Goal: Task Accomplishment & Management: Manage account settings

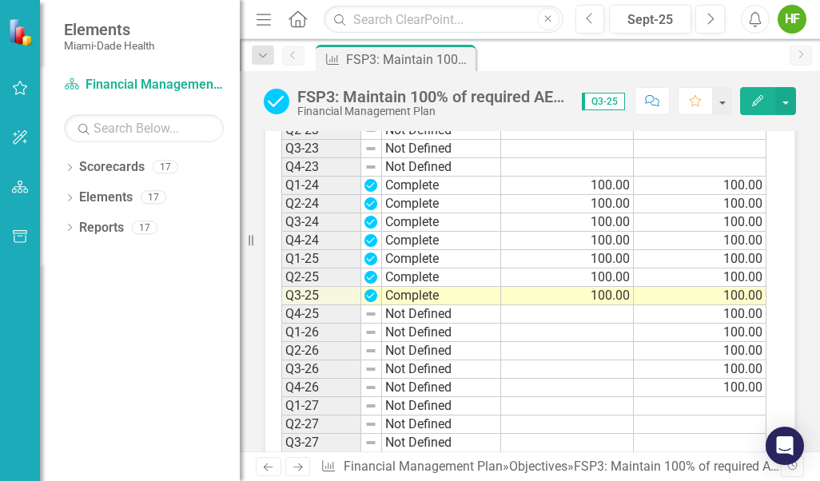
scroll to position [1410, 0]
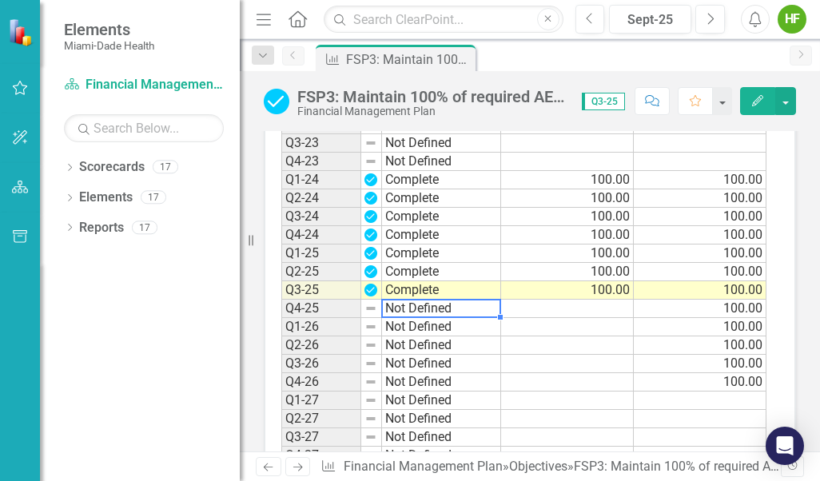
click at [411, 309] on td "Not Defined" at bounding box center [441, 309] width 119 height 18
click at [496, 308] on td "Not Defined" at bounding box center [441, 309] width 119 height 18
click at [496, 308] on textarea at bounding box center [441, 308] width 120 height 19
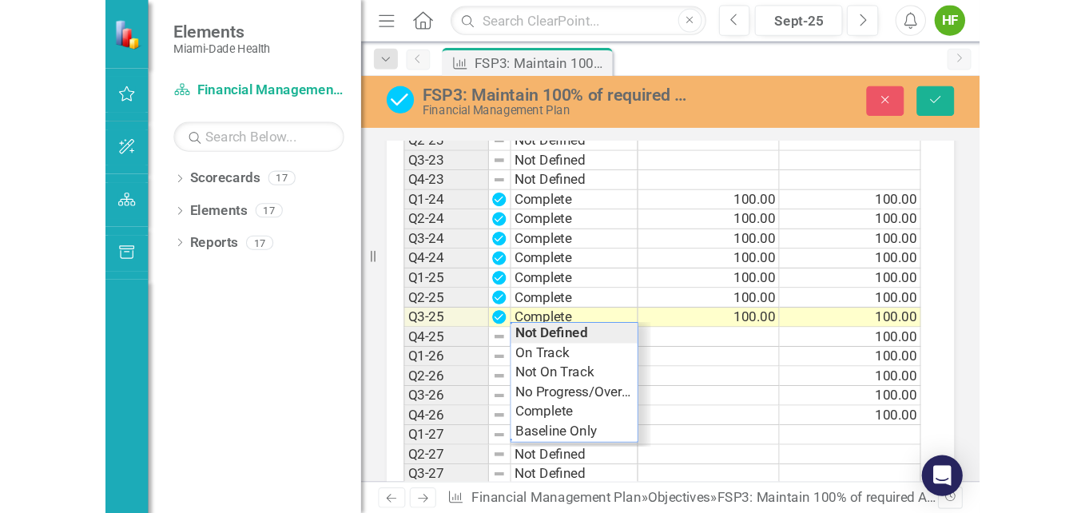
scroll to position [1416, 0]
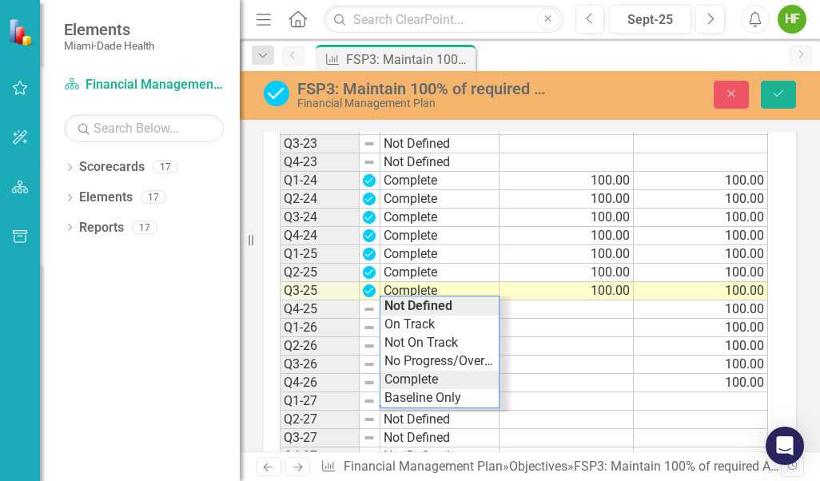
type textarea "Complete"
click at [413, 383] on div "Period Status Actual Value Input Target Value Input Q1-23 Not Defined Q2-23 Not…" at bounding box center [524, 265] width 488 height 400
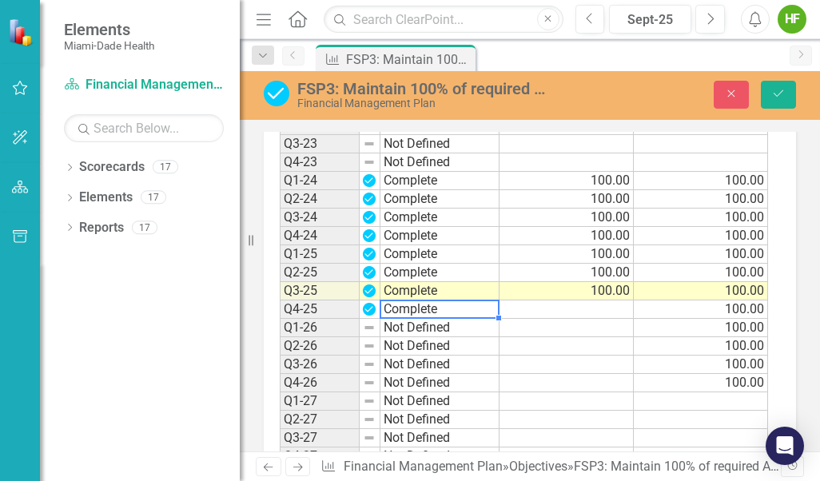
click at [510, 312] on td at bounding box center [566, 309] width 134 height 18
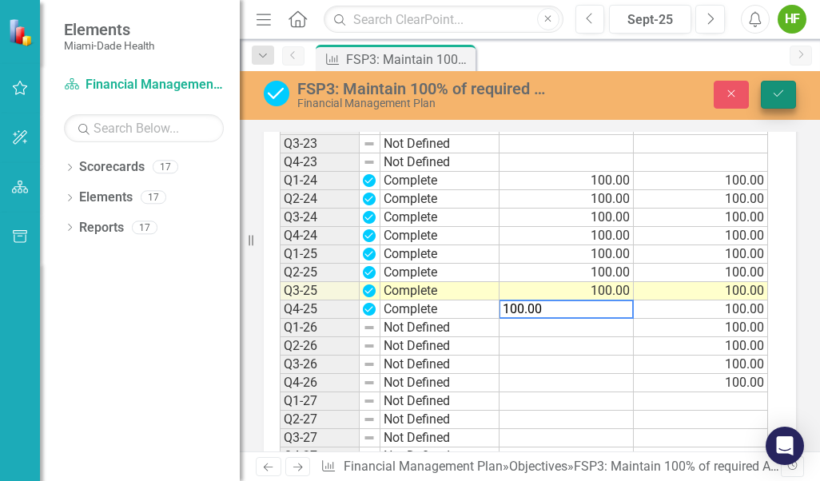
type textarea "100.00"
click at [510, 93] on icon "Save" at bounding box center [778, 93] width 14 height 11
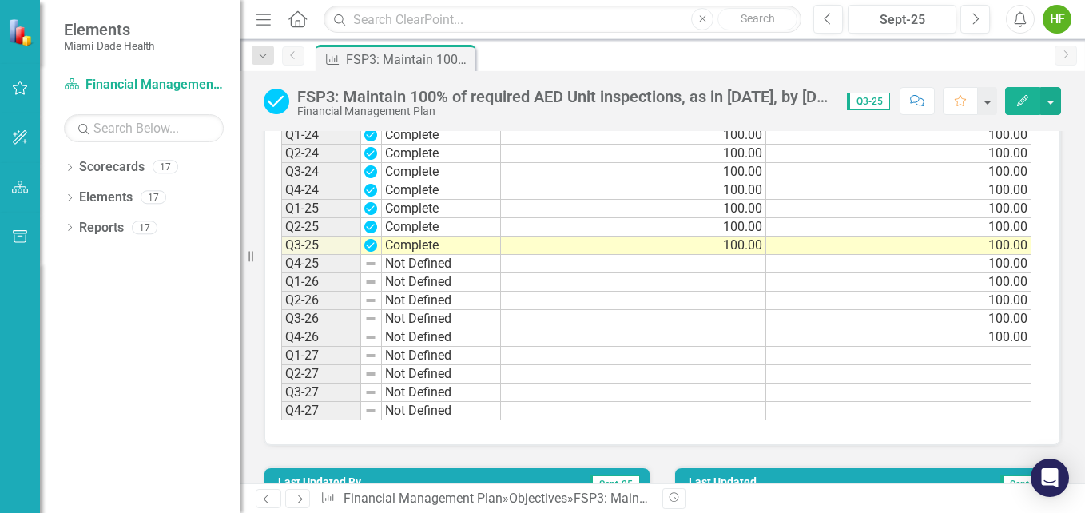
scroll to position [1268, 0]
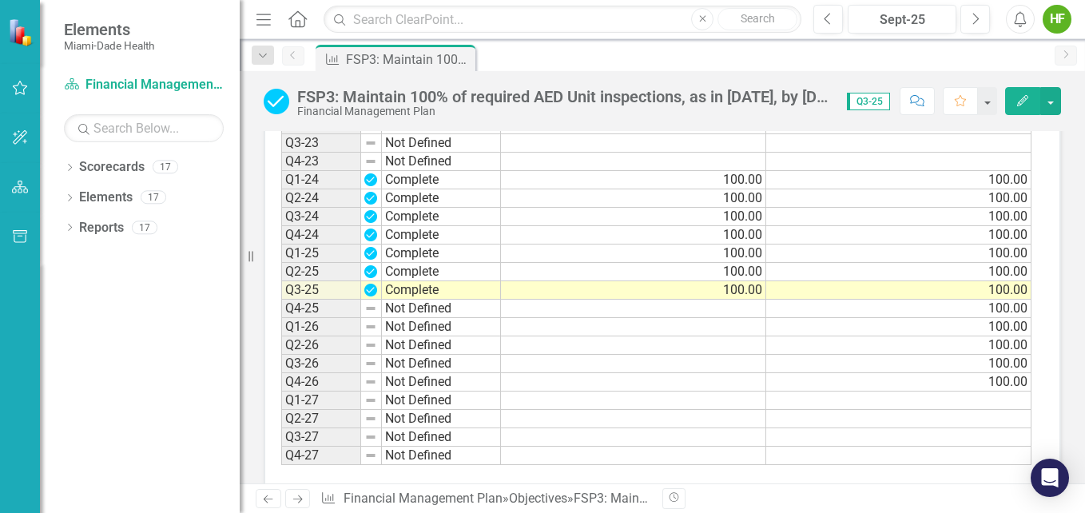
click at [466, 318] on td "Not Defined" at bounding box center [441, 309] width 119 height 18
click at [490, 318] on td "Not Defined" at bounding box center [441, 309] width 119 height 18
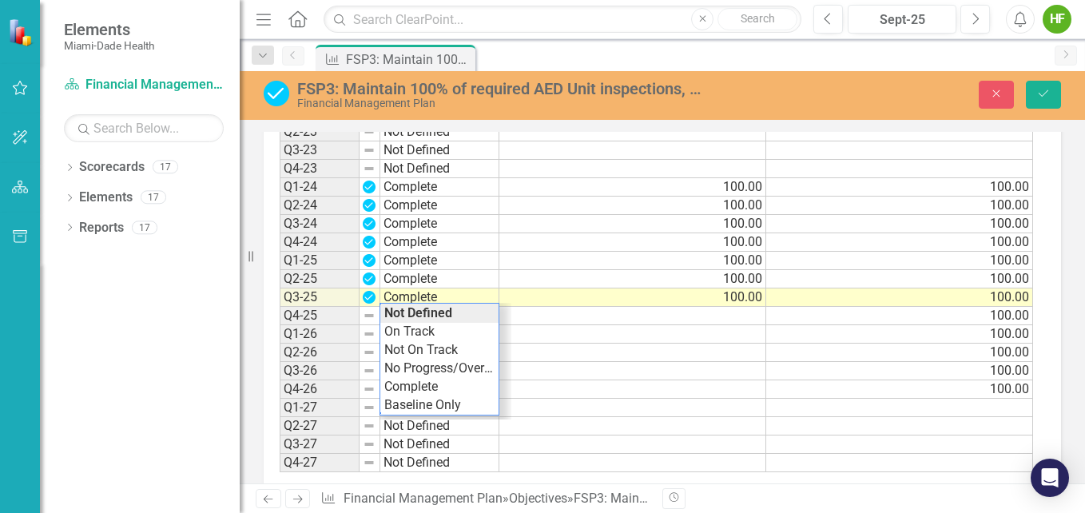
scroll to position [1275, 0]
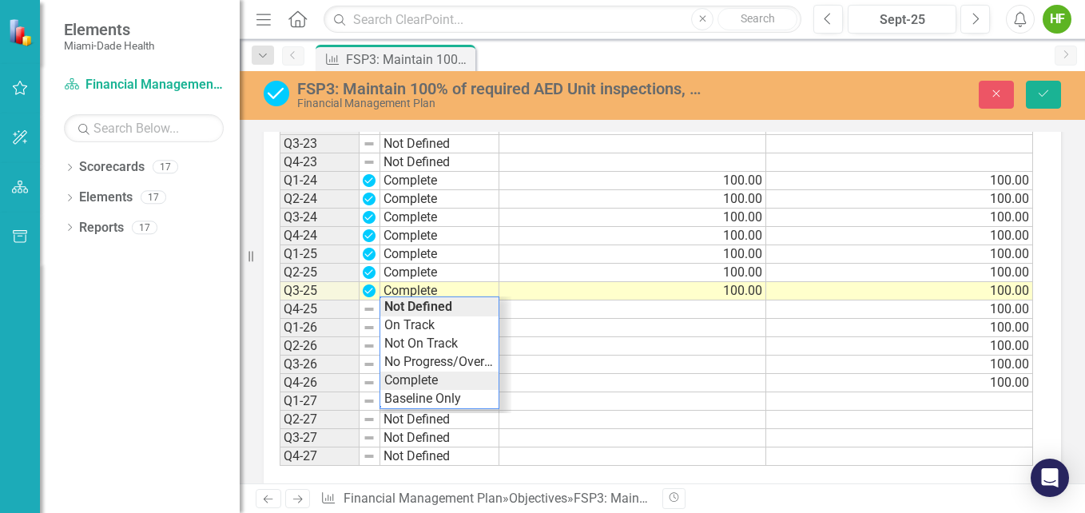
type textarea "Complete"
click at [428, 399] on div "Period Status Actual Value Input Target Value Input Q1-23 Not Defined Q2-23 Not…" at bounding box center [656, 272] width 753 height 387
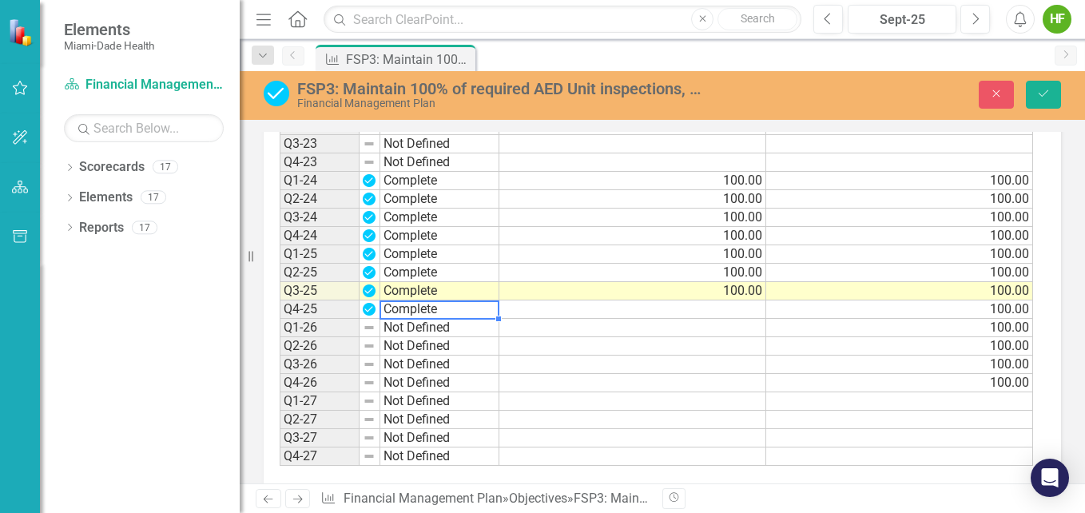
click at [510, 319] on td at bounding box center [632, 309] width 267 height 18
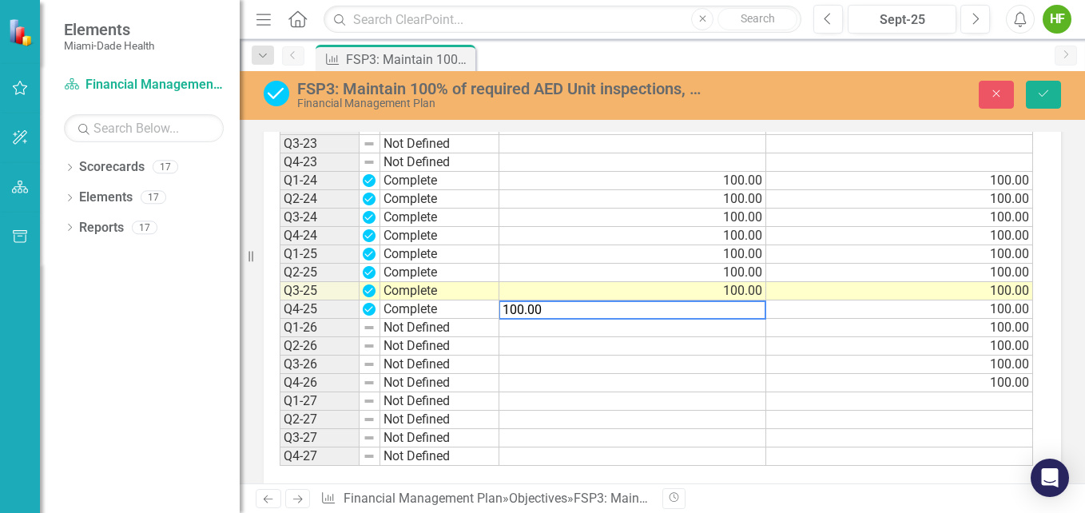
click at [510, 319] on td "100.00" at bounding box center [899, 309] width 267 height 18
type textarea "100"
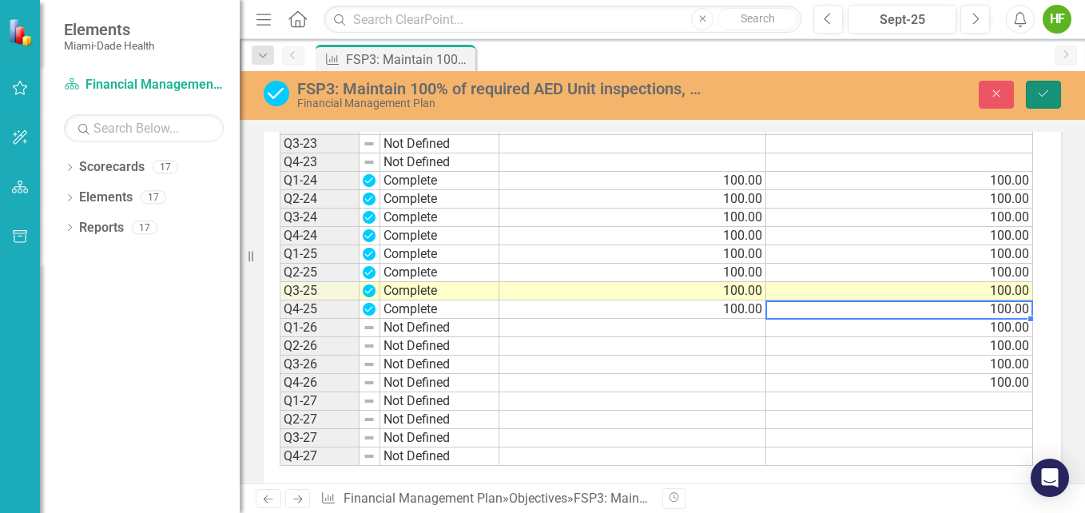
click at [510, 95] on icon "Save" at bounding box center [1043, 93] width 14 height 11
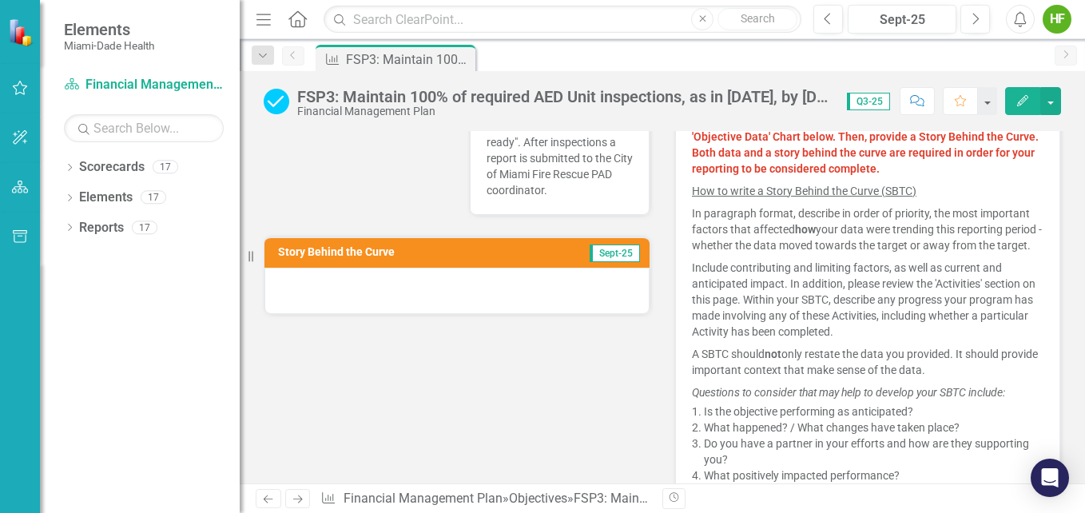
scroll to position [400, 0]
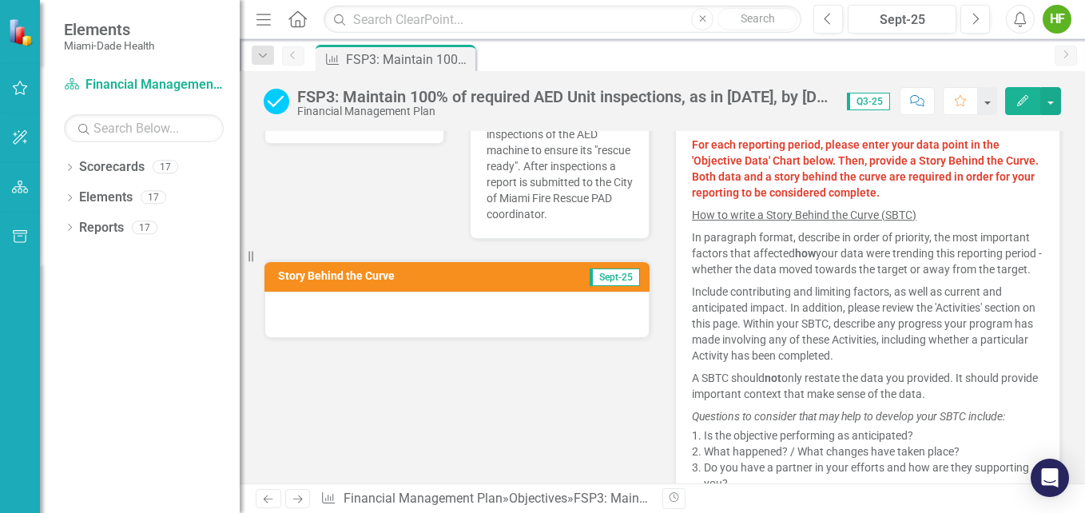
click at [510, 318] on div at bounding box center [456, 315] width 385 height 46
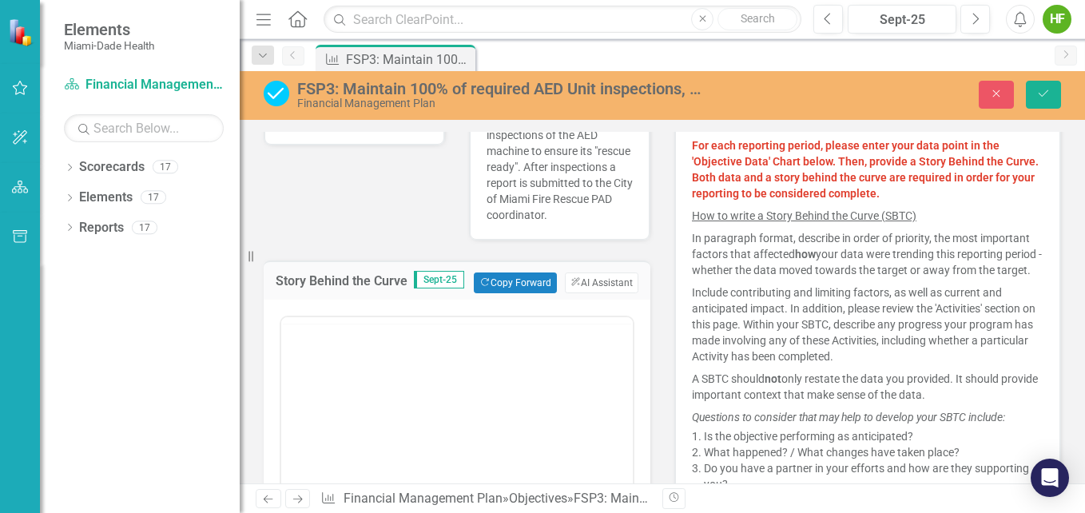
scroll to position [0, 0]
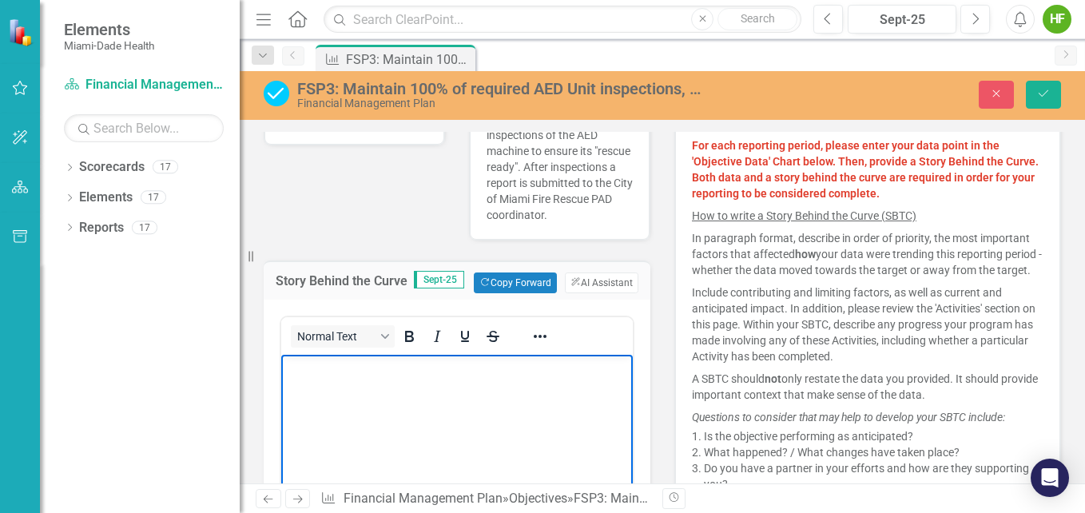
click at [466, 367] on p "Rich Text Area. Press ALT-0 for help." at bounding box center [456, 368] width 343 height 19
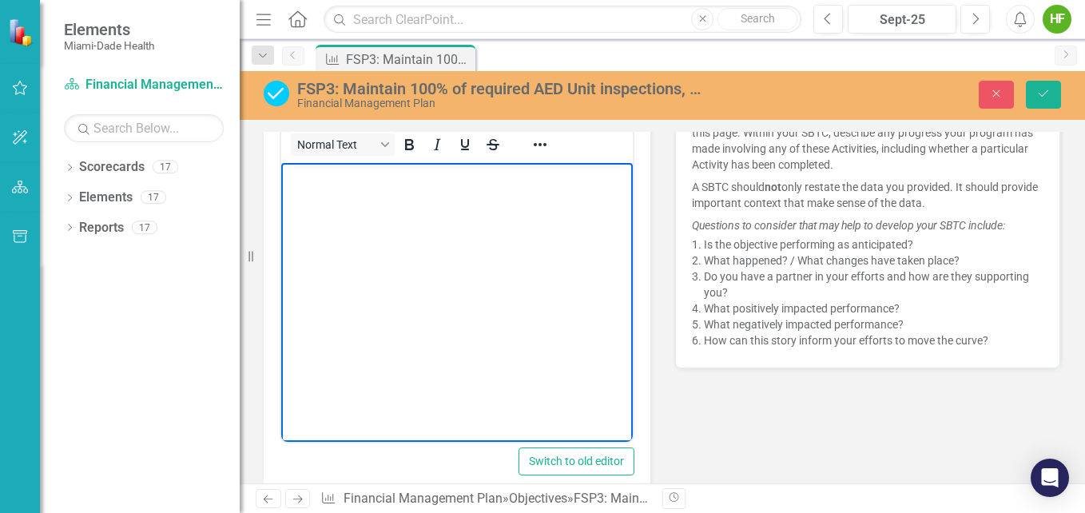
scroll to position [609, 0]
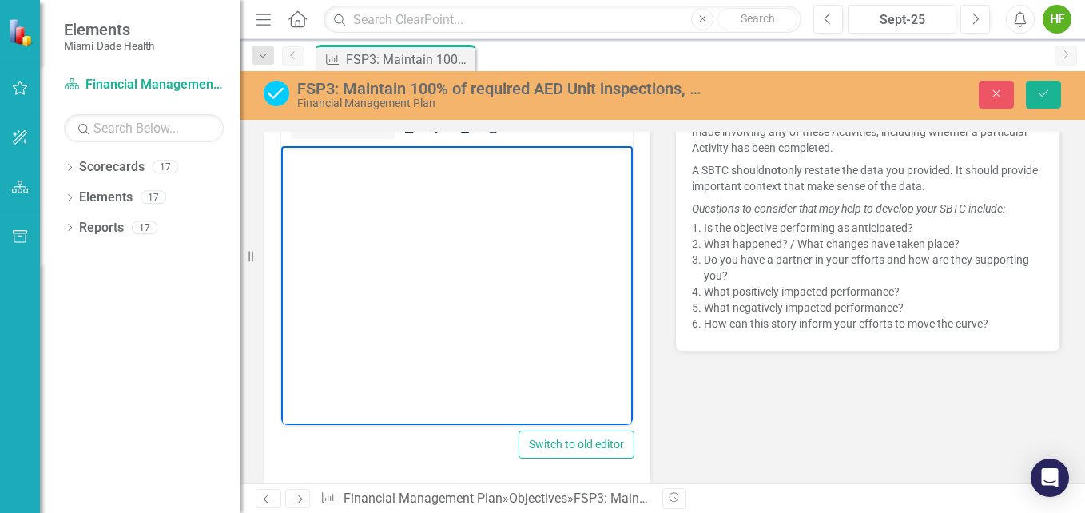
click at [510, 163] on p "Rich Text Area. Press ALT-0 for help." at bounding box center [456, 159] width 343 height 19
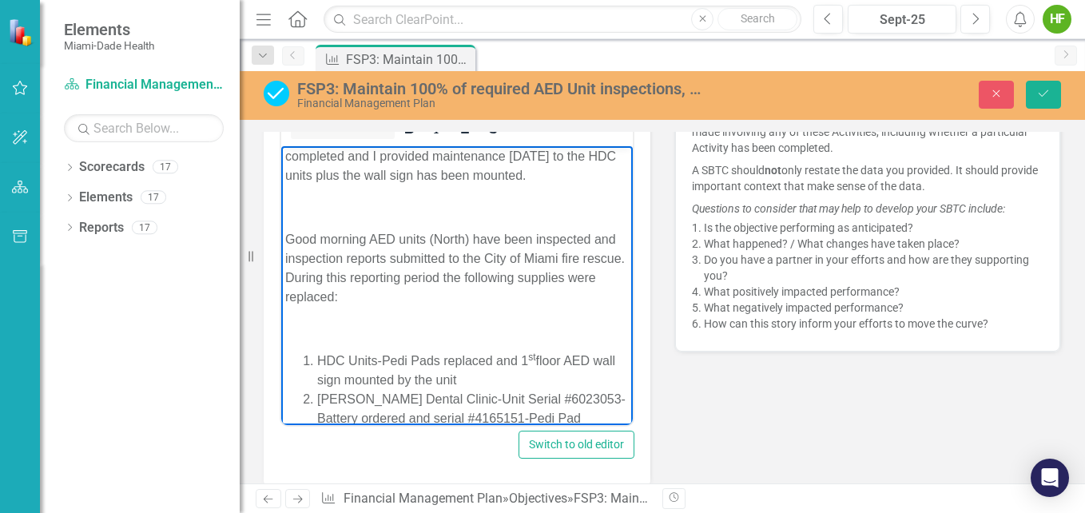
scroll to position [0, 0]
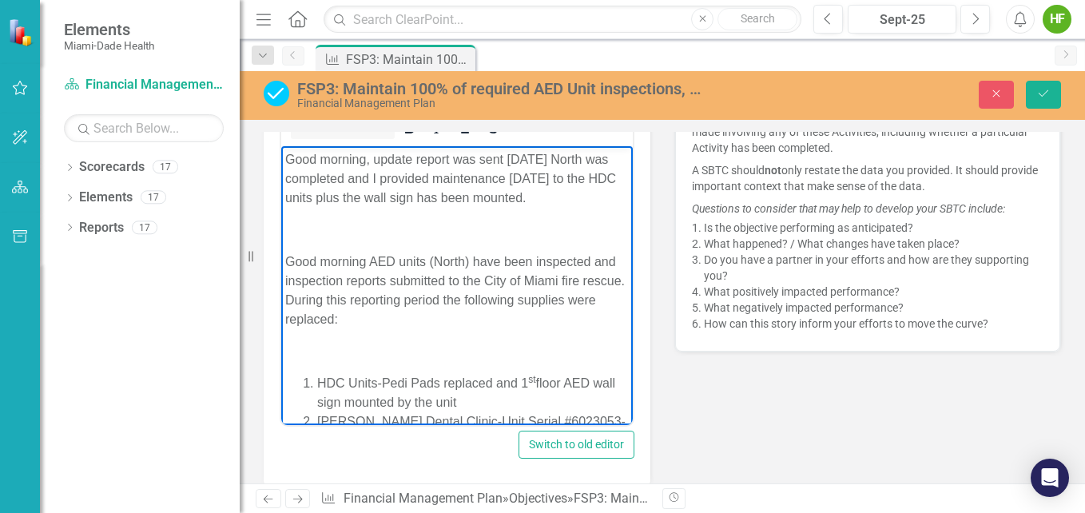
click at [285, 156] on p "Good morning, update report was sent on Wednesday North was completed and I pro…" at bounding box center [456, 179] width 343 height 58
drag, startPoint x: 285, startPoint y: 155, endPoint x: 407, endPoint y: 144, distance: 121.9
click at [407, 146] on html "Good morning, update report was sent on Wednesday North was completed and I pro…" at bounding box center [456, 364] width 351 height 436
click at [486, 240] on p "Rich Text Area. Press ALT-0 for help." at bounding box center [456, 229] width 343 height 19
click at [510, 94] on icon "Save" at bounding box center [1043, 93] width 14 height 11
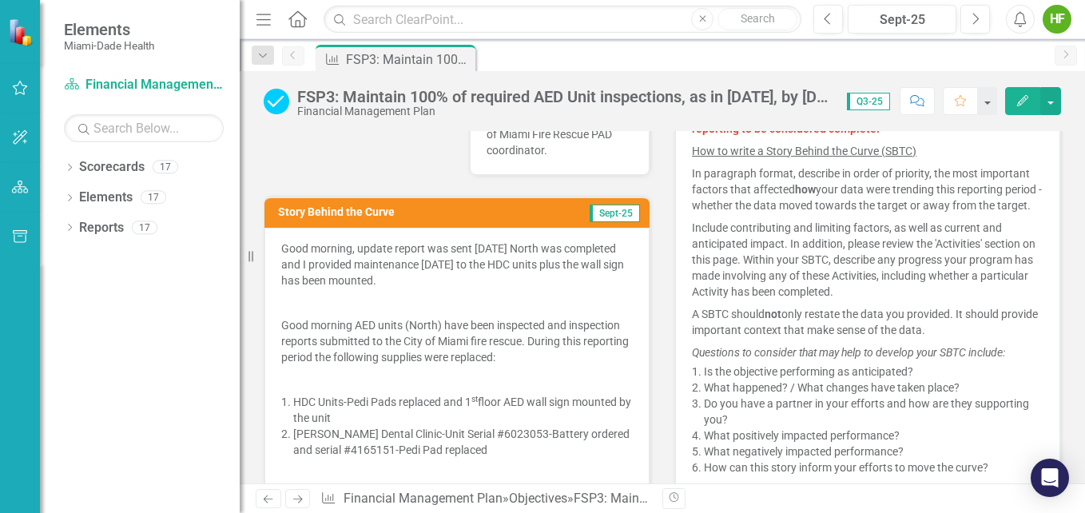
scroll to position [452, 0]
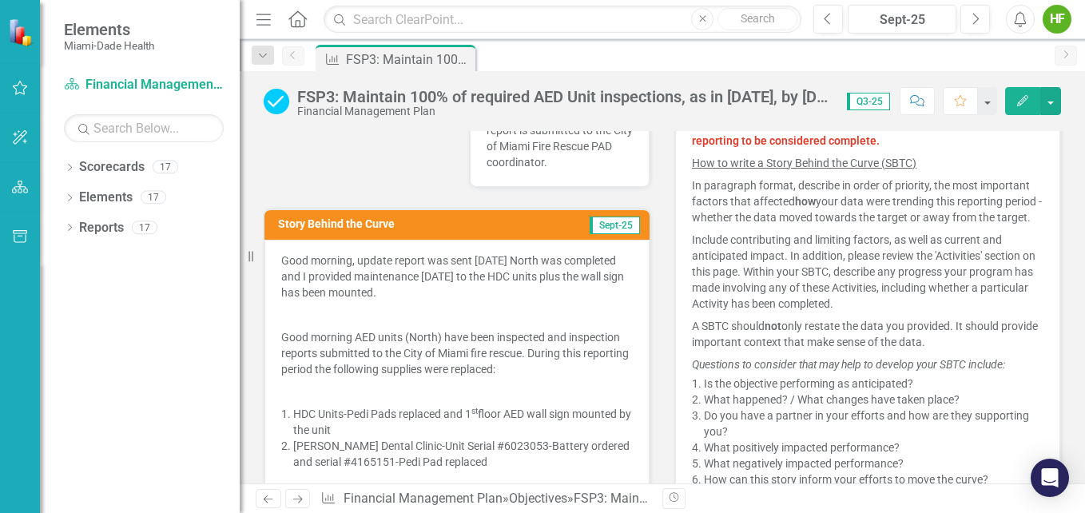
click at [510, 99] on icon "button" at bounding box center [1022, 100] width 11 height 11
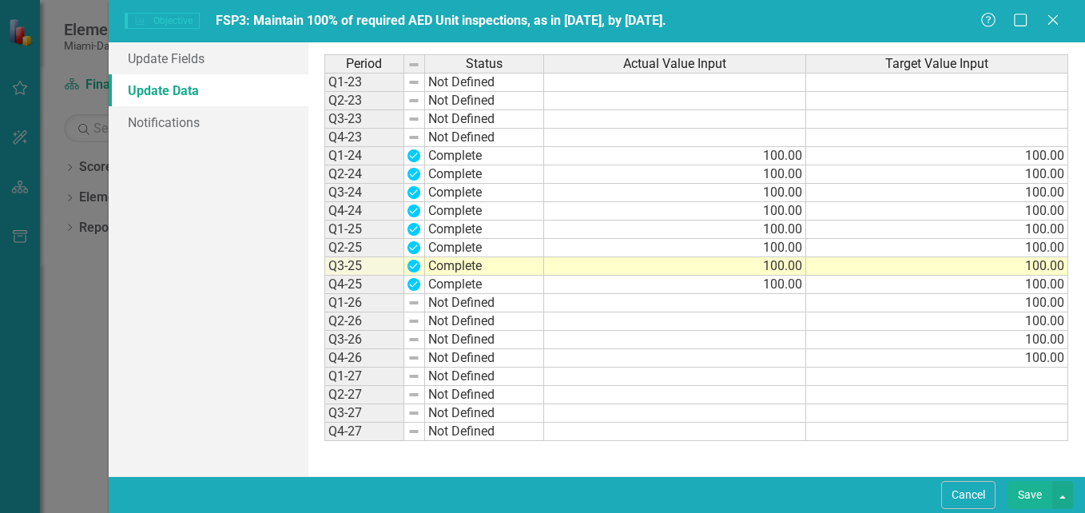
scroll to position [0, 0]
click at [510, 19] on icon at bounding box center [1052, 20] width 12 height 12
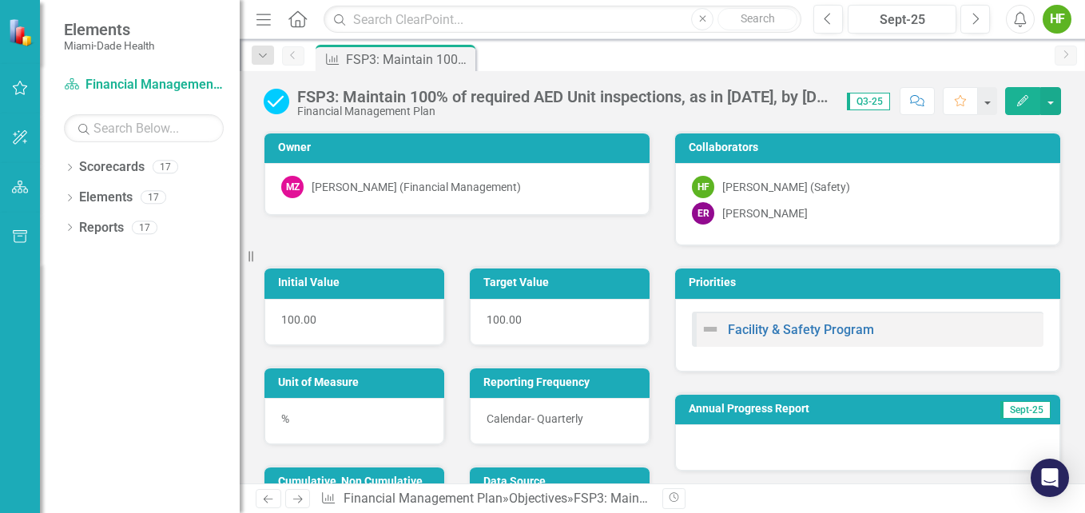
click at [510, 101] on icon "Edit" at bounding box center [1022, 100] width 14 height 11
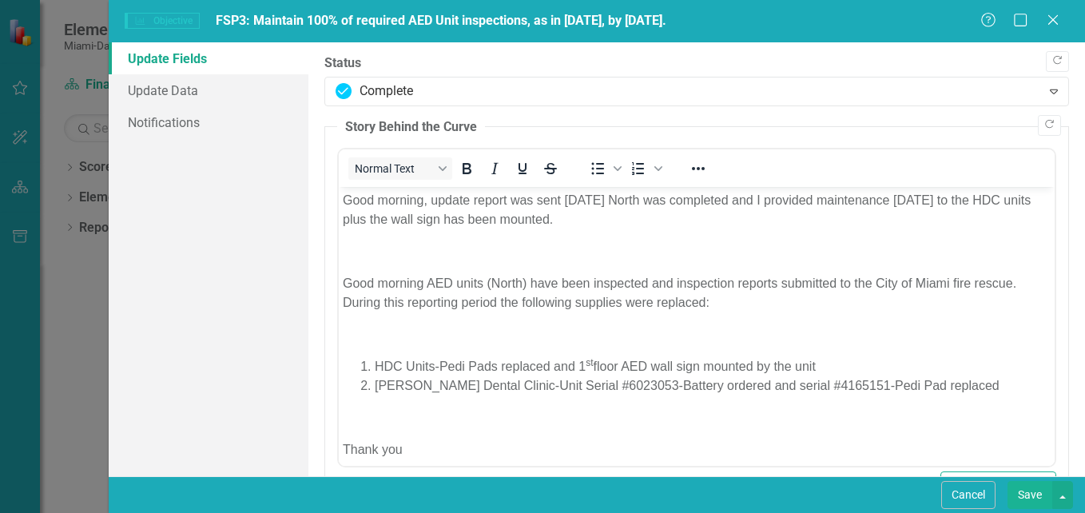
click at [510, 480] on button "Save" at bounding box center [1029, 495] width 45 height 28
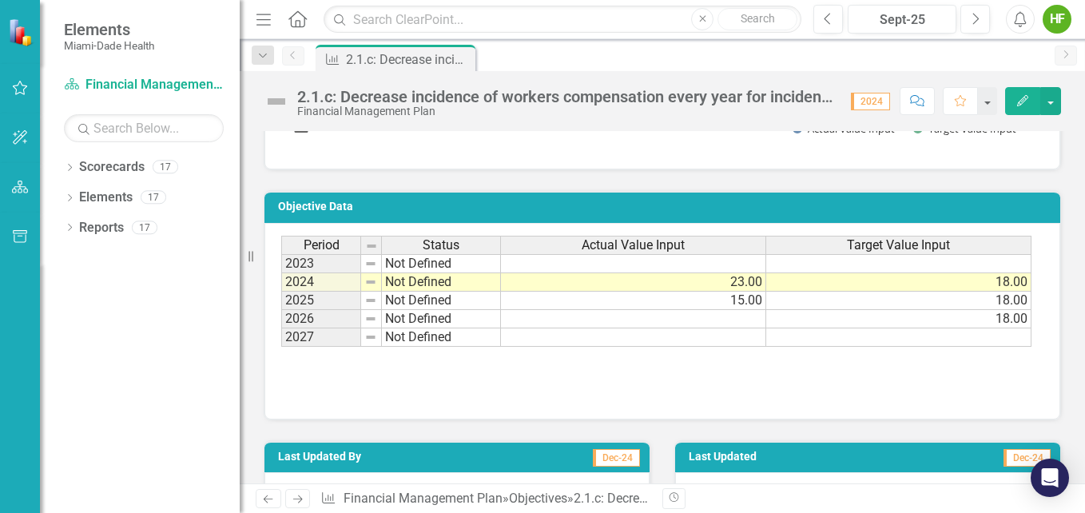
scroll to position [2659, 0]
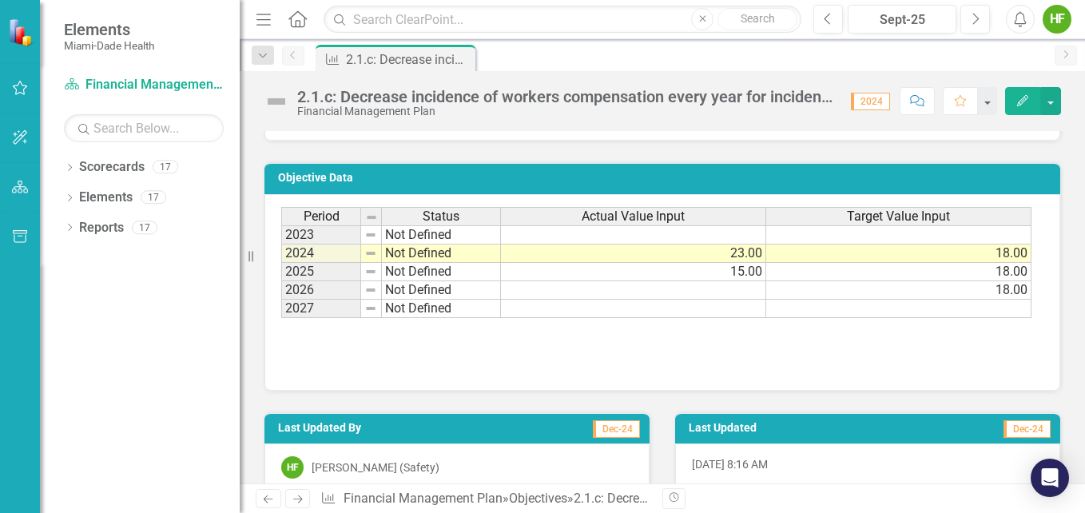
click at [484, 281] on td "Not Defined" at bounding box center [441, 272] width 119 height 18
type textarea "Not Defined"
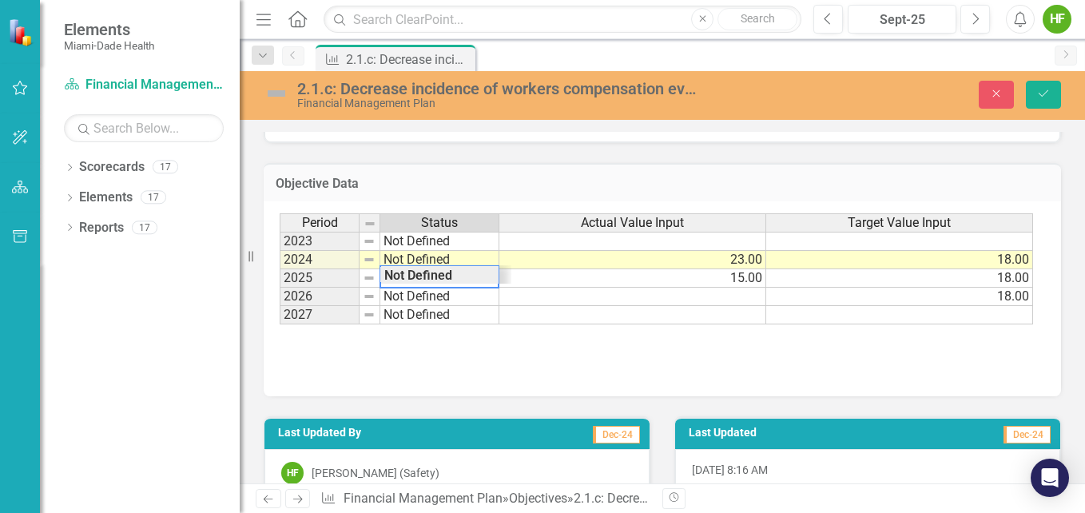
click at [544, 306] on td at bounding box center [632, 297] width 267 height 18
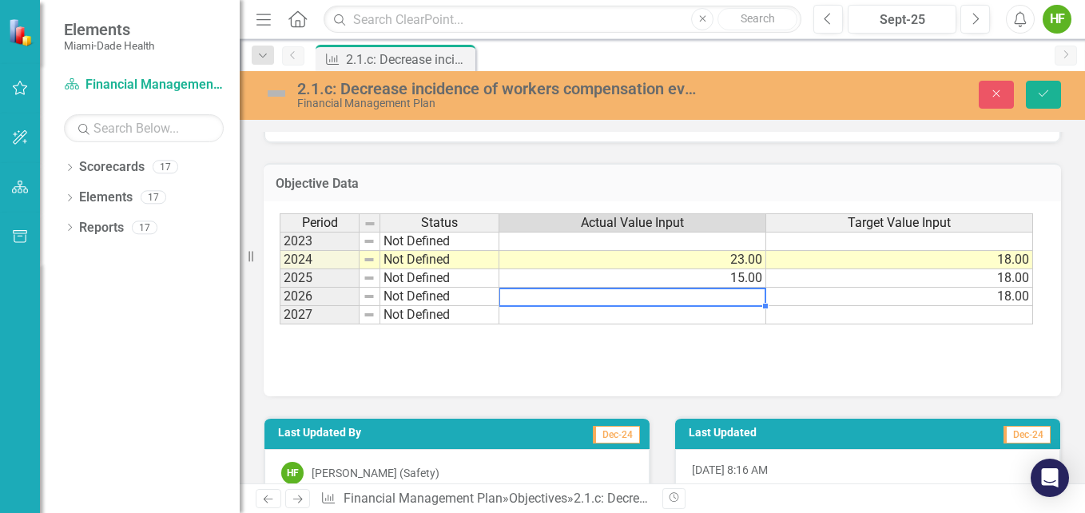
click at [531, 288] on td "15.00" at bounding box center [632, 278] width 267 height 18
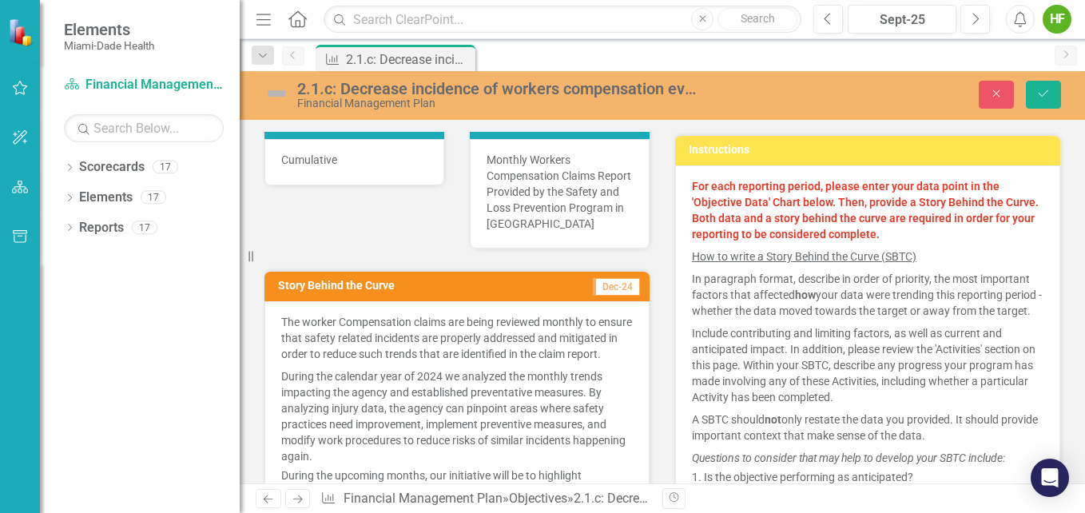
scroll to position [443, 0]
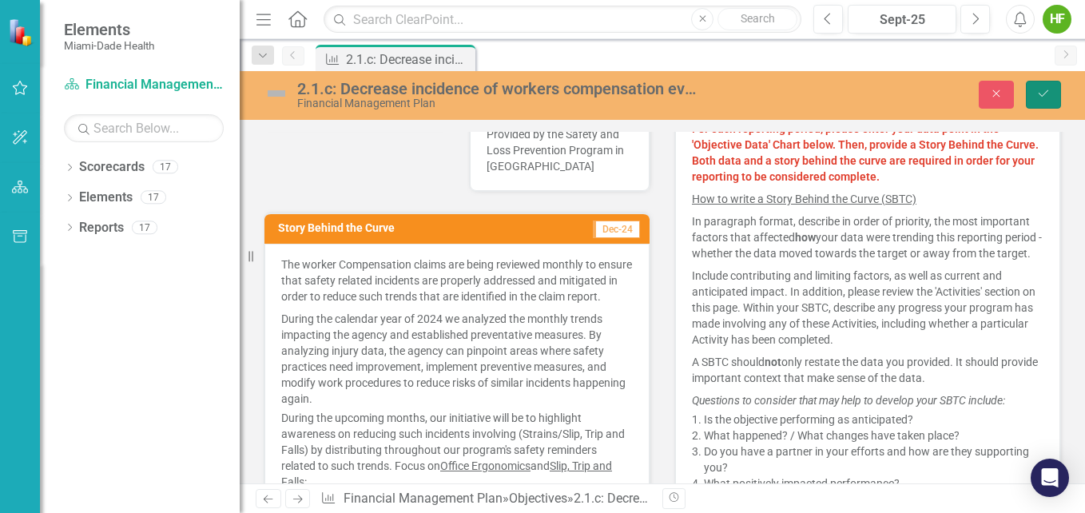
click at [1039, 91] on icon "Save" at bounding box center [1043, 93] width 14 height 11
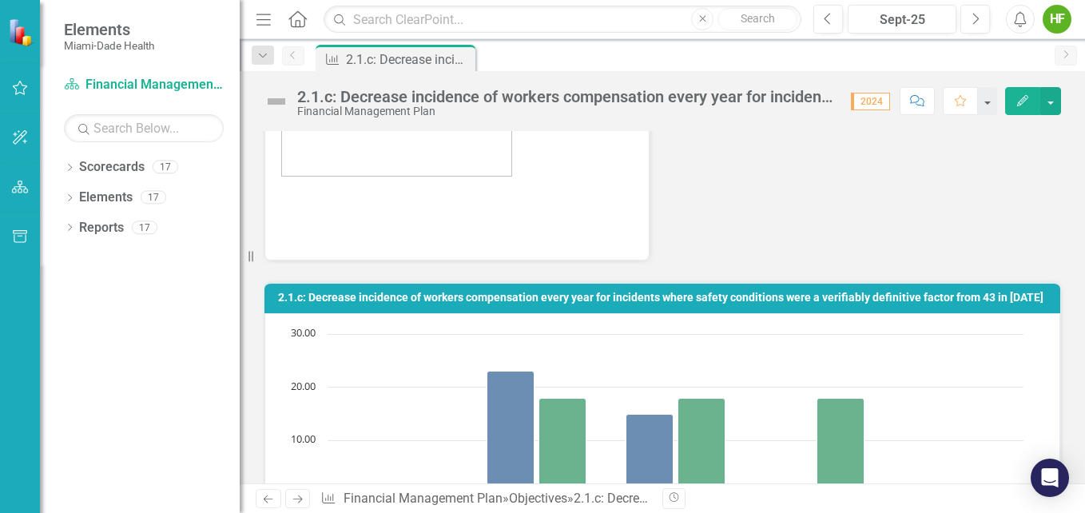
scroll to position [2205, 0]
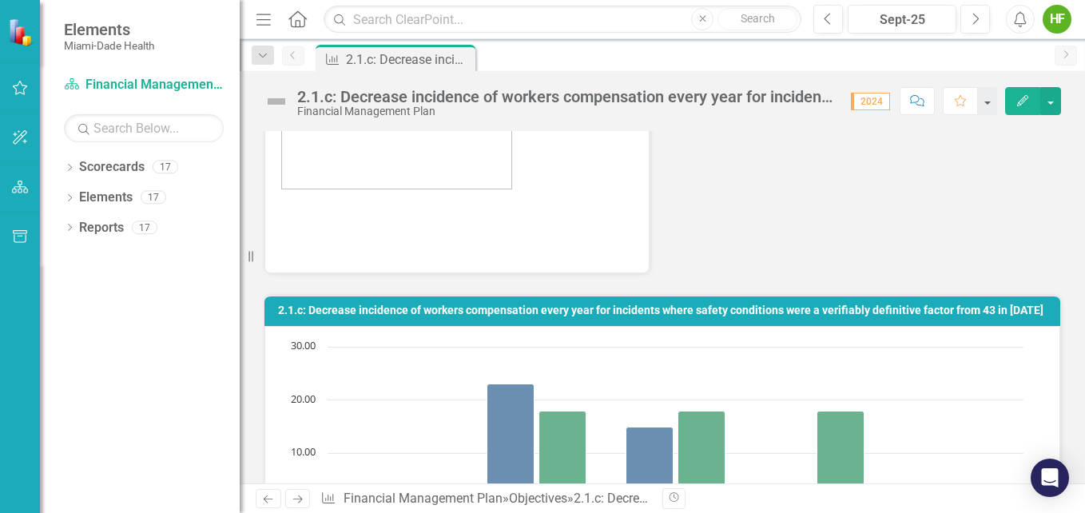
click at [451, 215] on p at bounding box center [456, 203] width 351 height 22
click at [450, 237] on p at bounding box center [456, 226] width 351 height 22
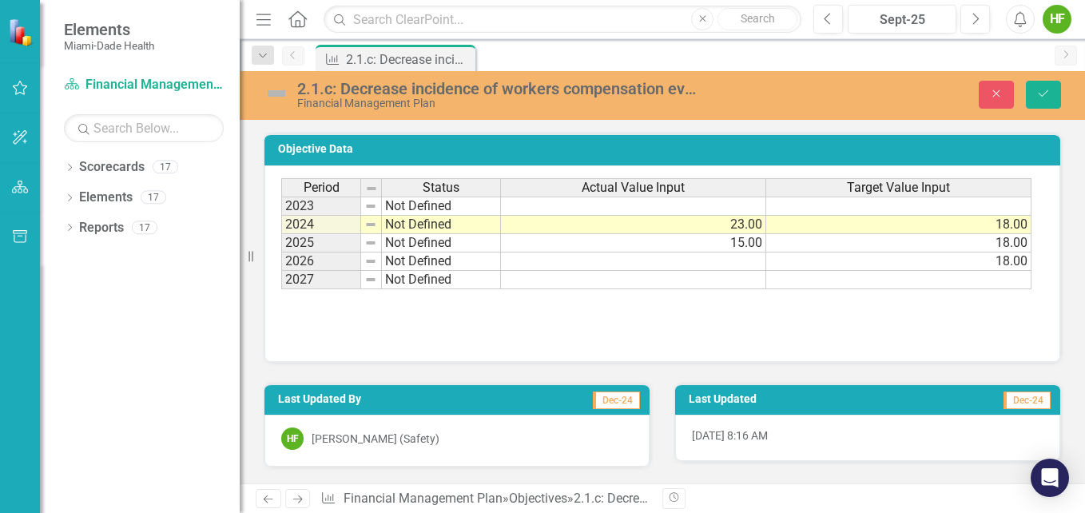
type textarea "<p>The worker Compensation claims are being reviewed monthly to ensure that saf…"
click at [1038, 96] on icon "Save" at bounding box center [1043, 93] width 14 height 11
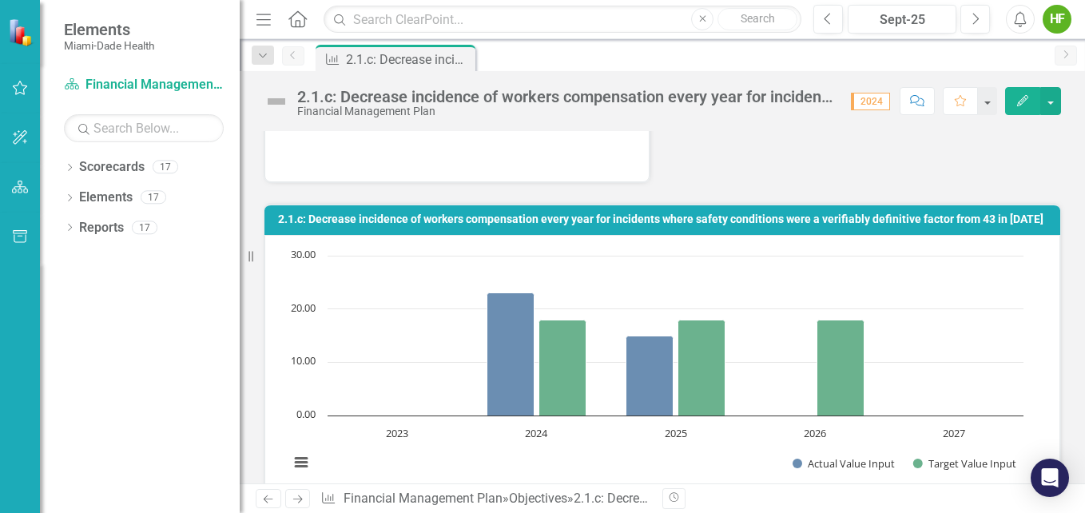
scroll to position [2288, 0]
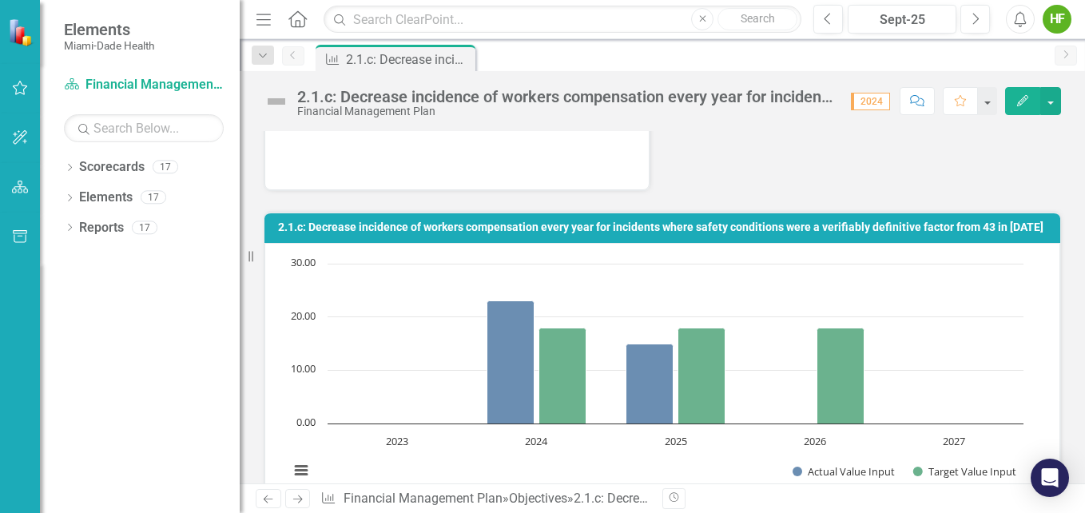
click at [495, 132] on p at bounding box center [456, 120] width 351 height 22
click at [469, 154] on p at bounding box center [456, 143] width 351 height 22
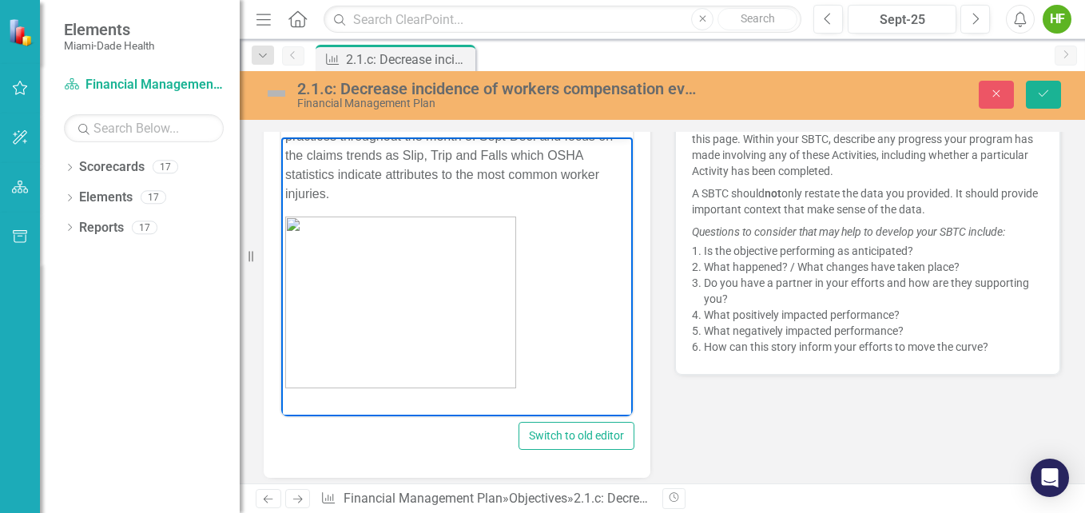
scroll to position [2114, 0]
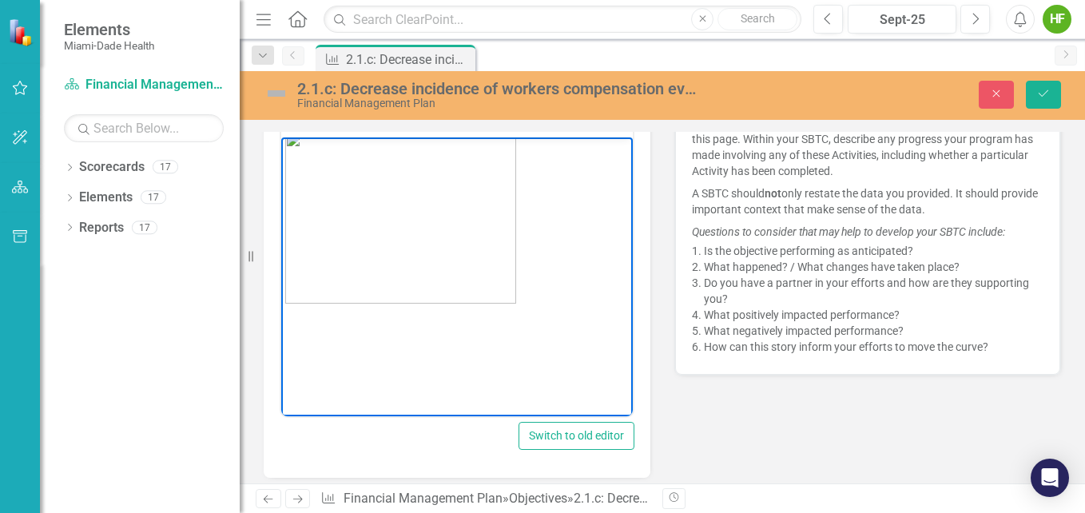
click at [450, 330] on p "Rich Text Area. Press ALT-0 for help." at bounding box center [456, 325] width 343 height 19
click at [287, 326] on p "Rich Text Area. Press ALT-0 for help." at bounding box center [456, 325] width 343 height 19
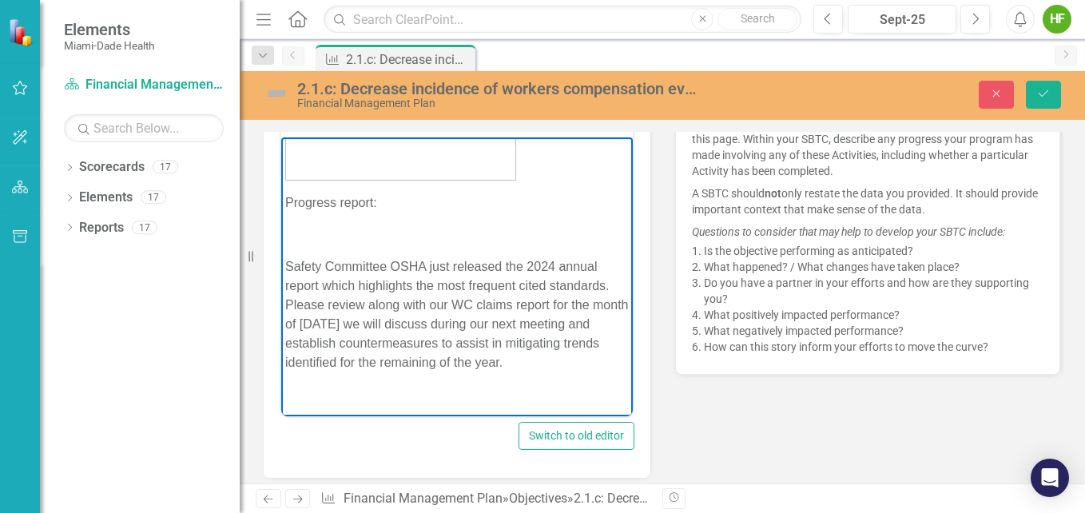
scroll to position [2169, 0]
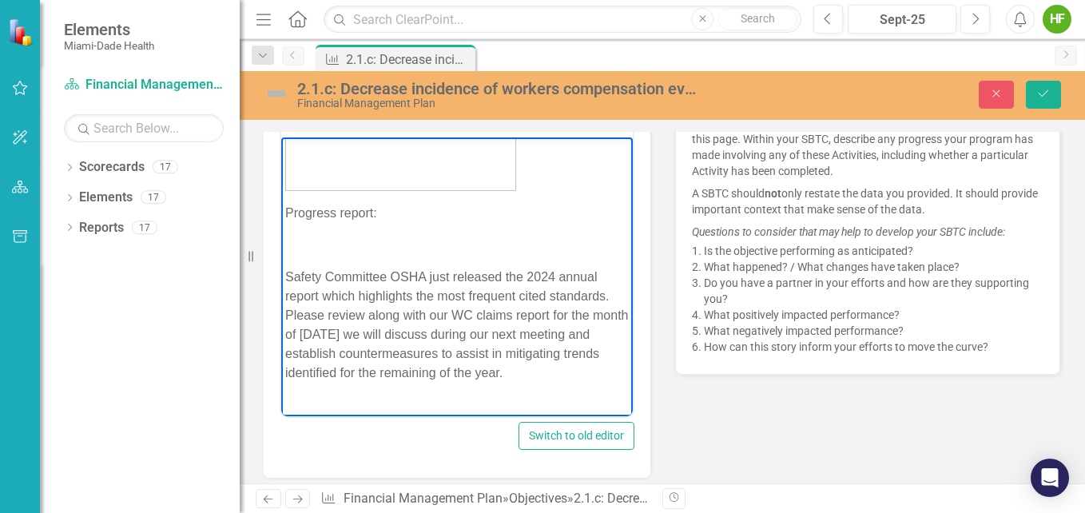
click at [368, 255] on p "Rich Text Area. Press ALT-0 for help." at bounding box center [456, 245] width 343 height 19
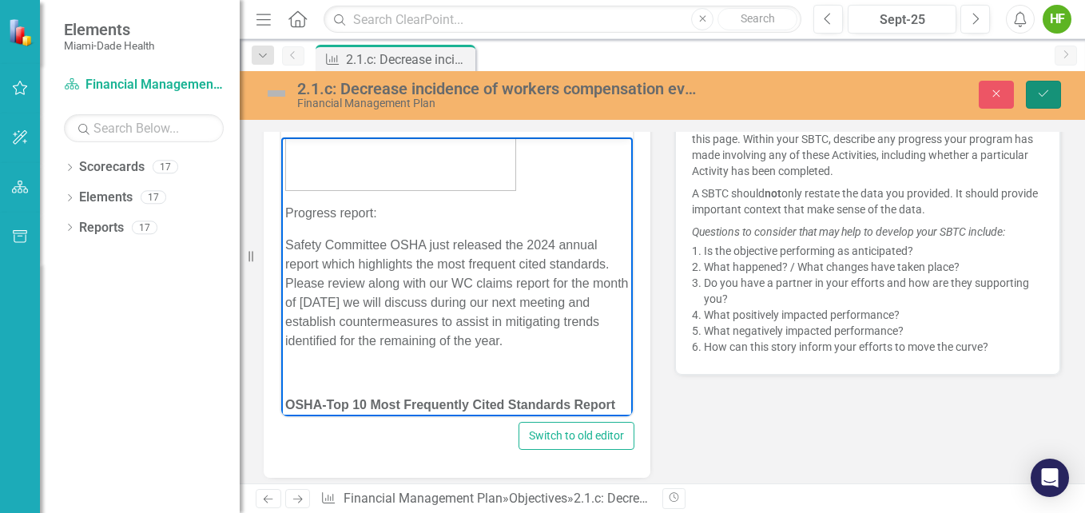
click at [1041, 95] on icon "Save" at bounding box center [1043, 93] width 14 height 11
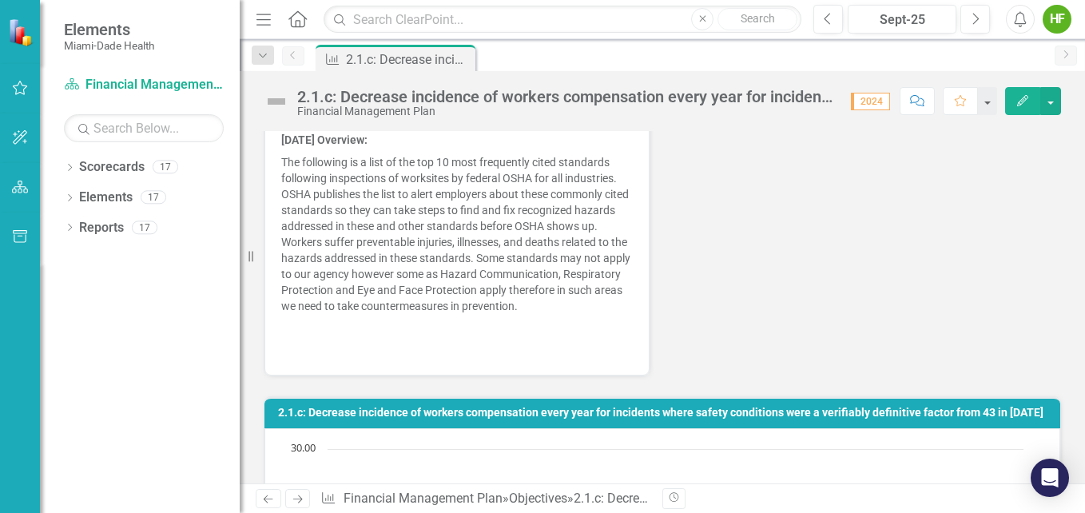
scroll to position [2431, 0]
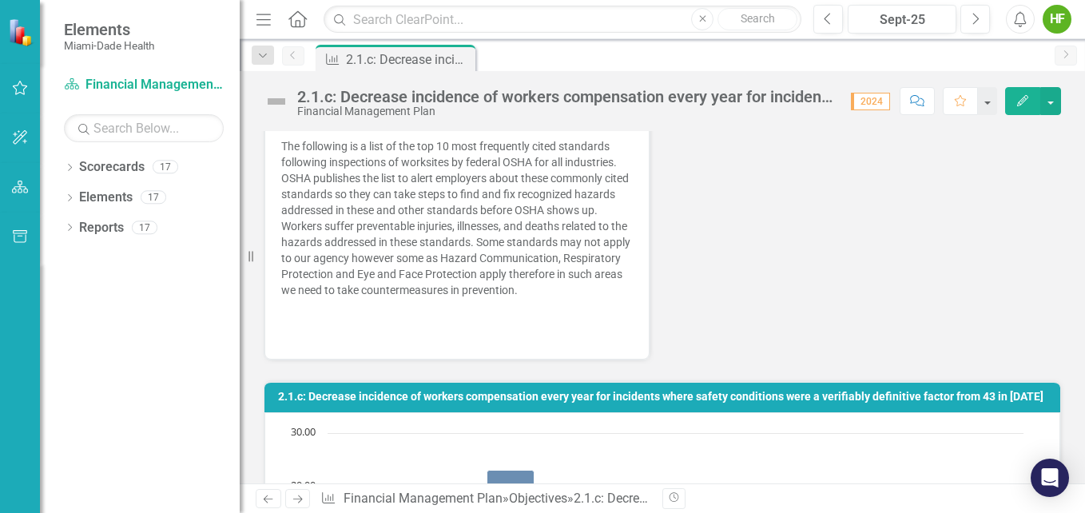
click at [600, 343] on p at bounding box center [456, 332] width 351 height 19
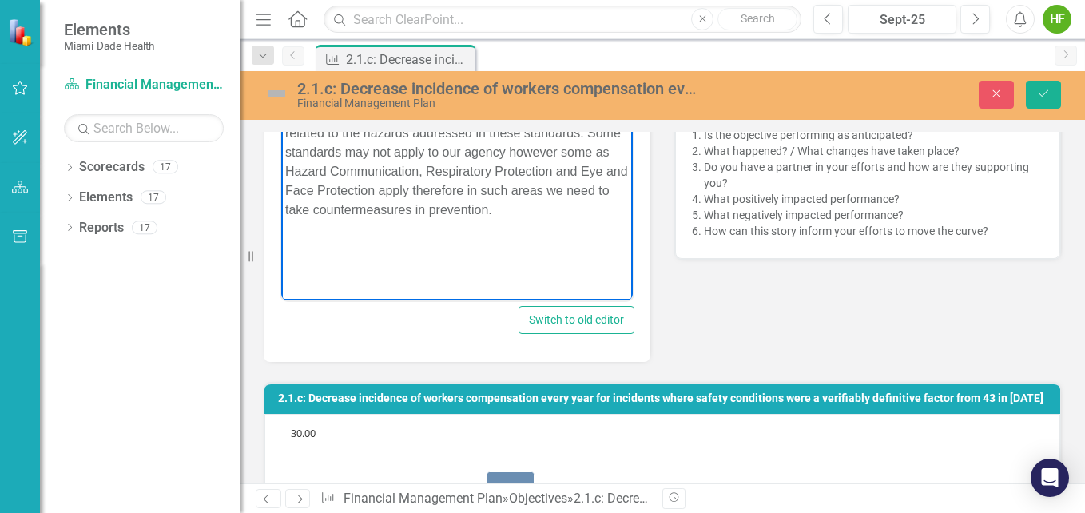
scroll to position [732, 0]
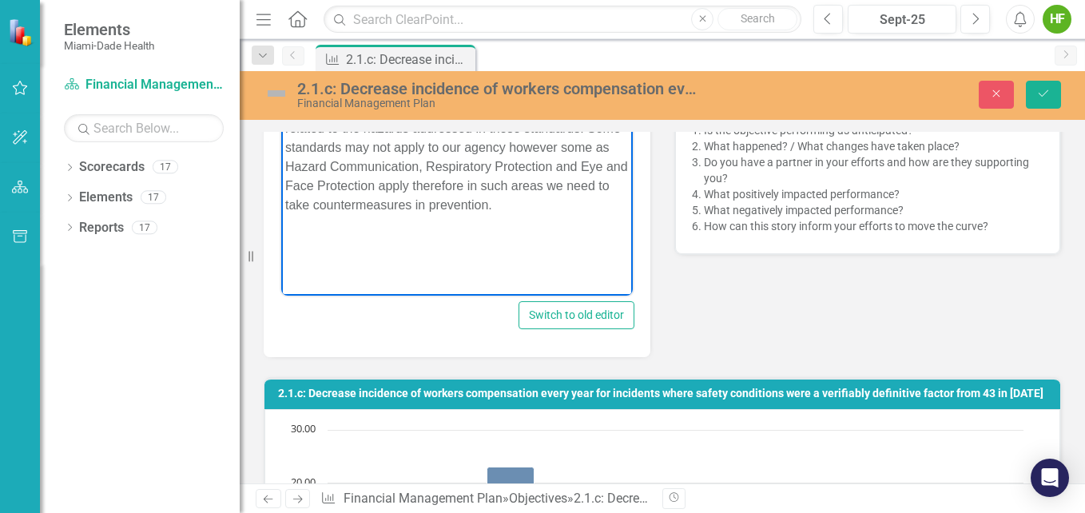
click at [334, 232] on p "Rich Text Area. Press ALT-0 for help." at bounding box center [456, 237] width 343 height 19
click at [298, 235] on img "Rich Text Area. Press ALT-0 for help." at bounding box center [291, 238] width 13 height 13
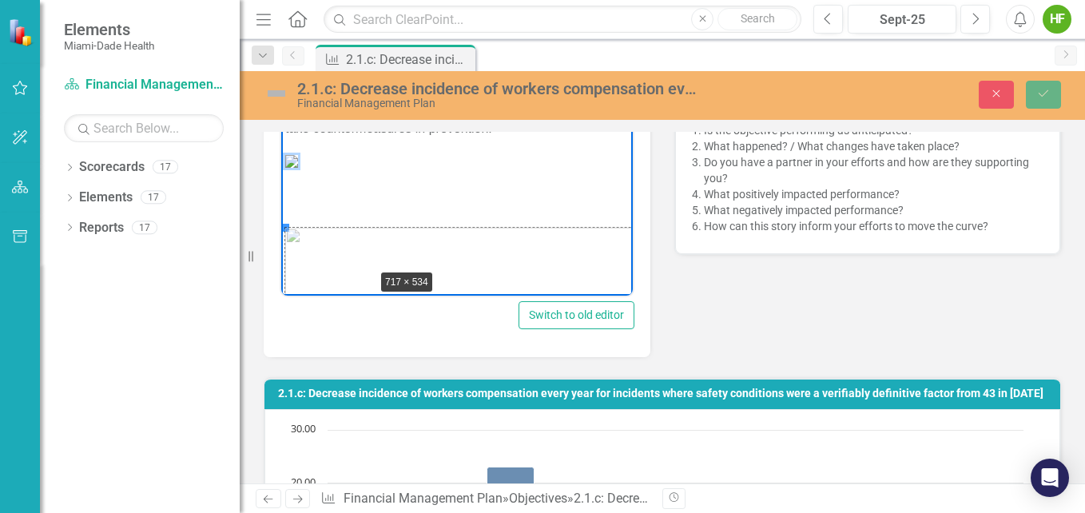
drag, startPoint x: 286, startPoint y: 229, endPoint x: 393, endPoint y: 279, distance: 117.9
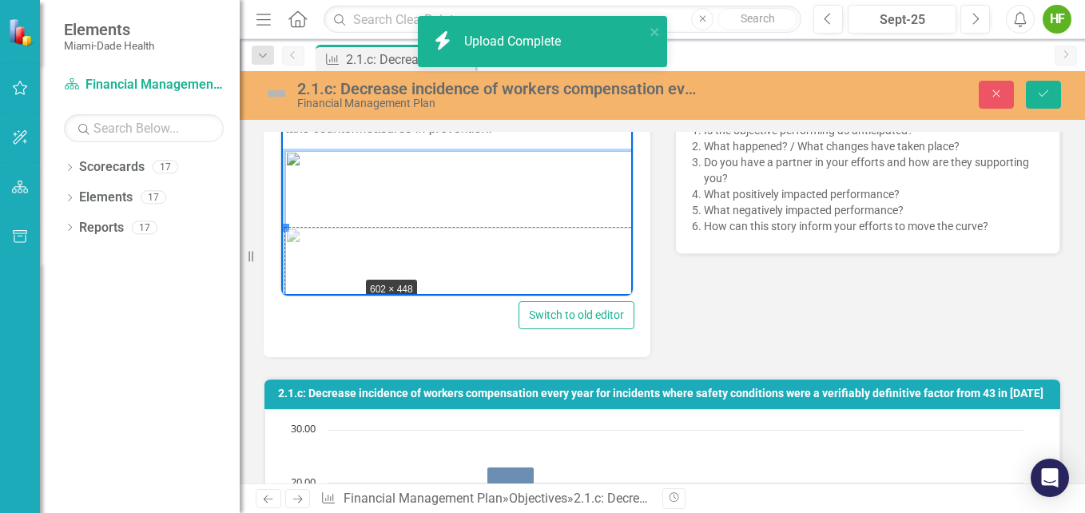
drag, startPoint x: 286, startPoint y: 227, endPoint x: 359, endPoint y: 274, distance: 86.6
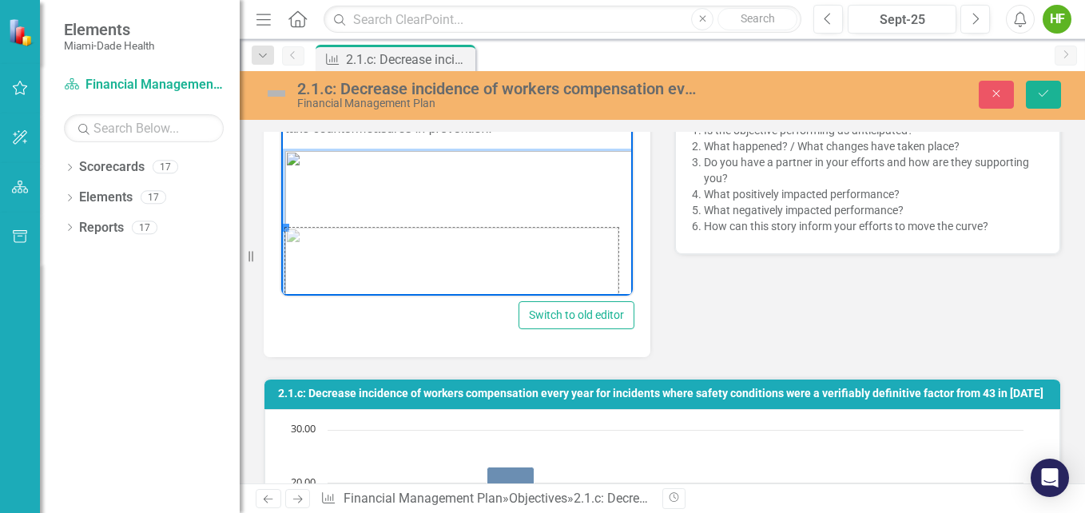
drag, startPoint x: 287, startPoint y: 229, endPoint x: 442, endPoint y: 308, distance: 173.6
drag, startPoint x: 285, startPoint y: 227, endPoint x: 360, endPoint y: 287, distance: 96.1
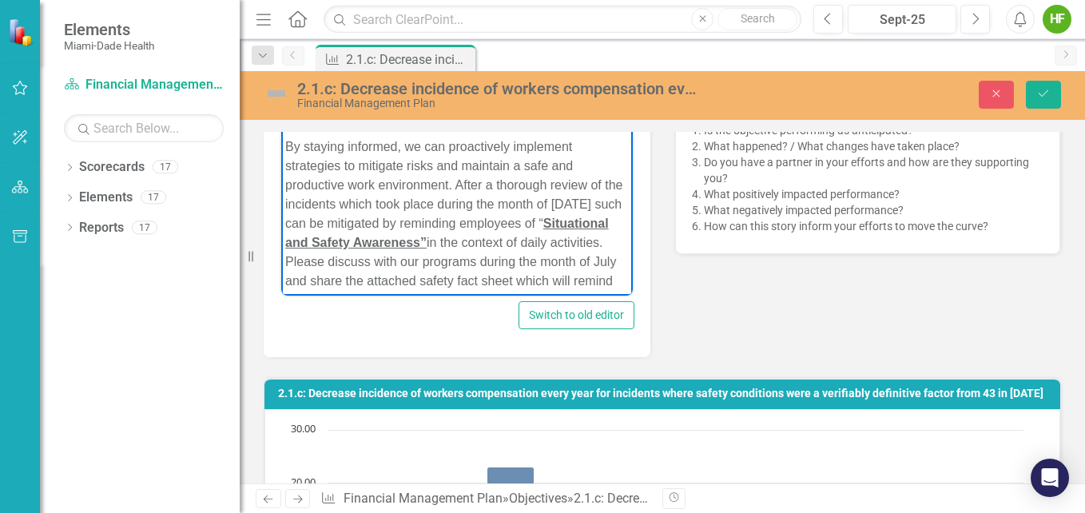
scroll to position [1112, 0]
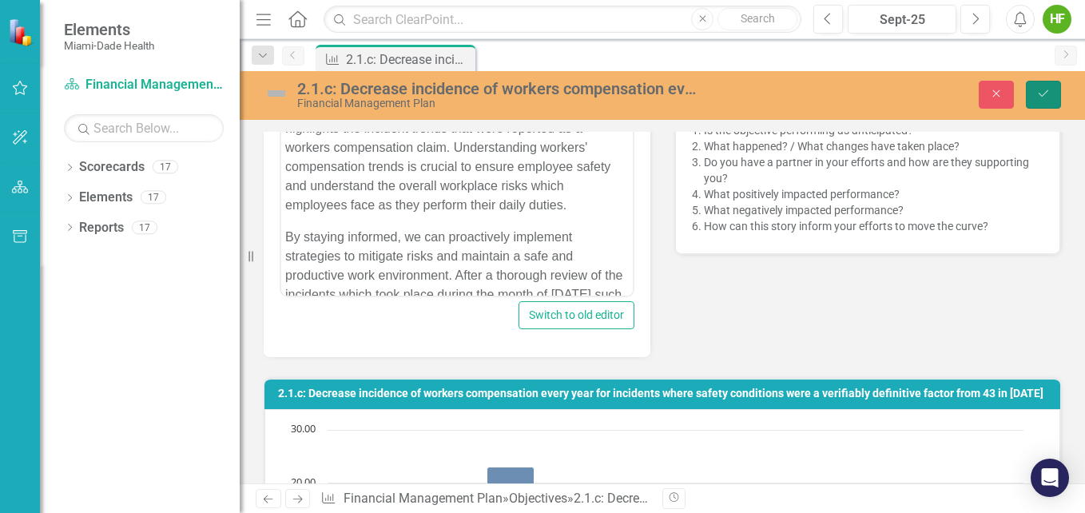
click at [1041, 93] on icon "Save" at bounding box center [1043, 93] width 14 height 11
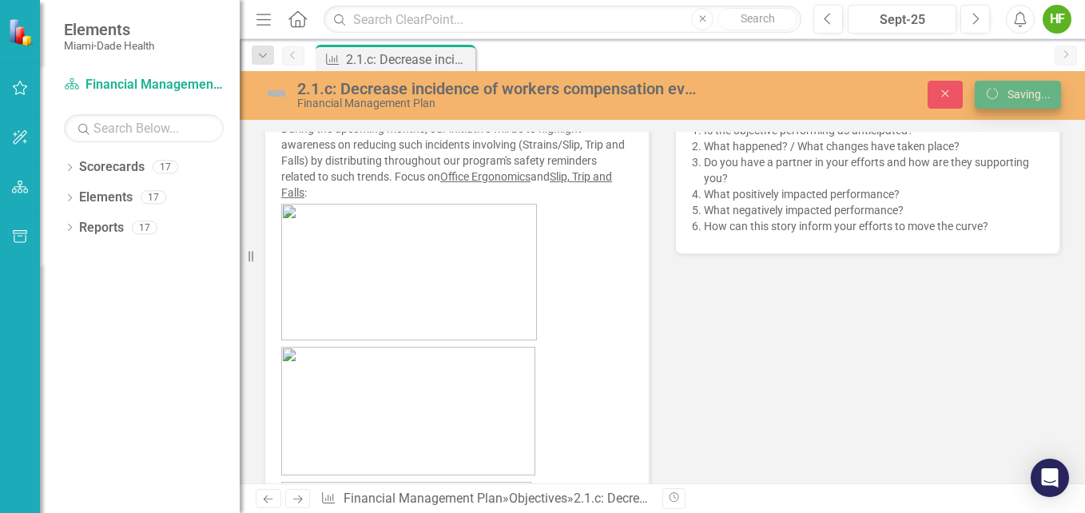
scroll to position [725, 0]
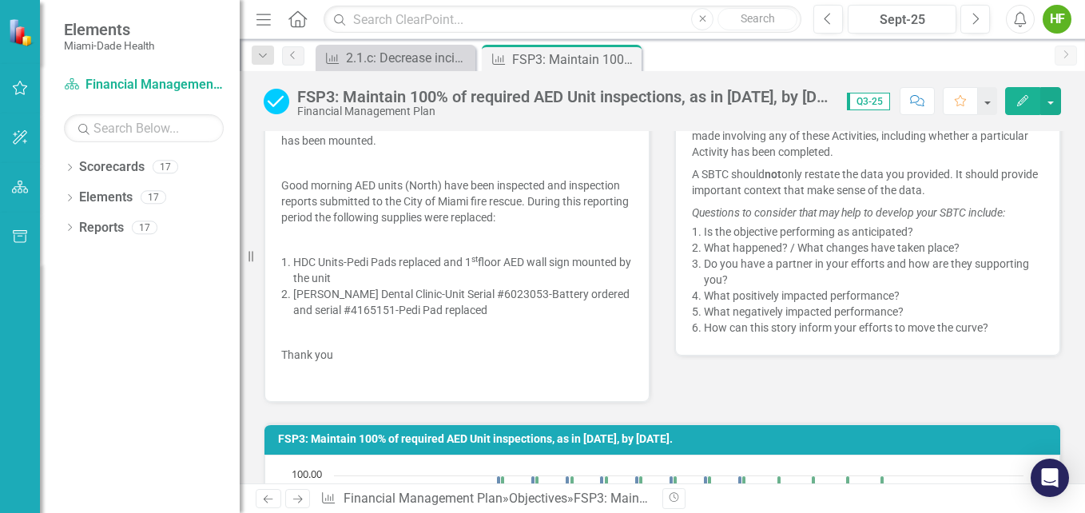
scroll to position [571, 0]
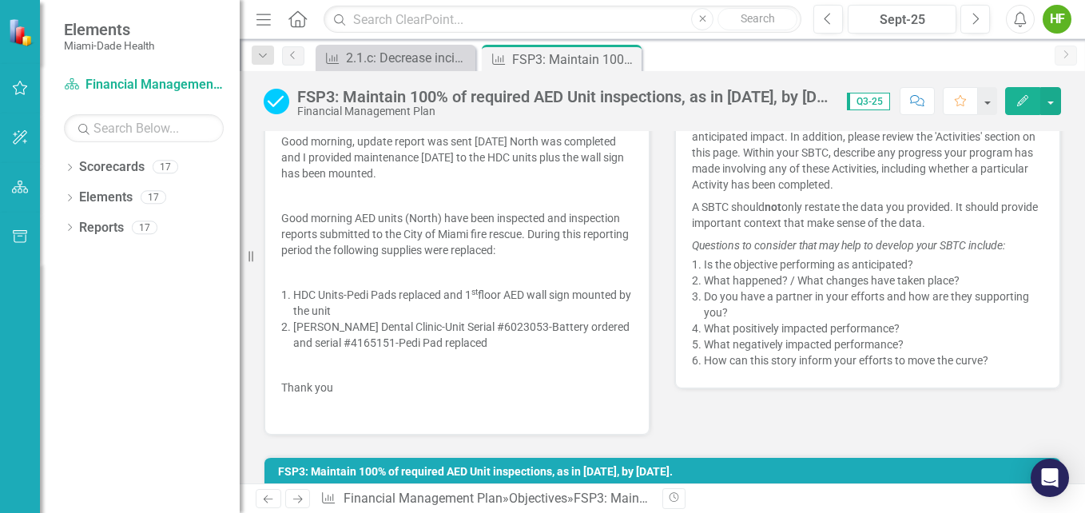
click at [590, 391] on p "Thank you" at bounding box center [456, 387] width 351 height 22
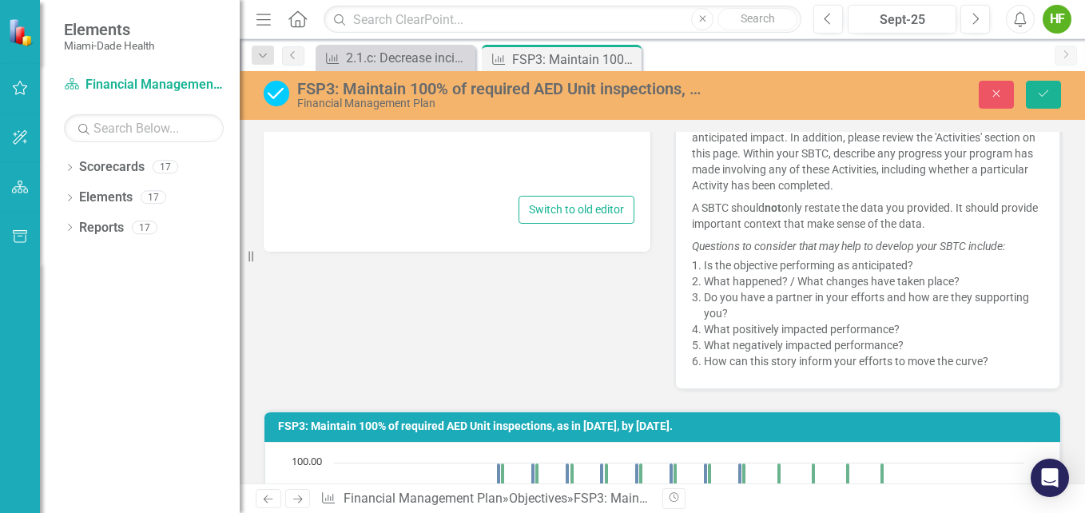
type textarea "<p>Good morning, update report was sent [DATE] North was completed and I provid…"
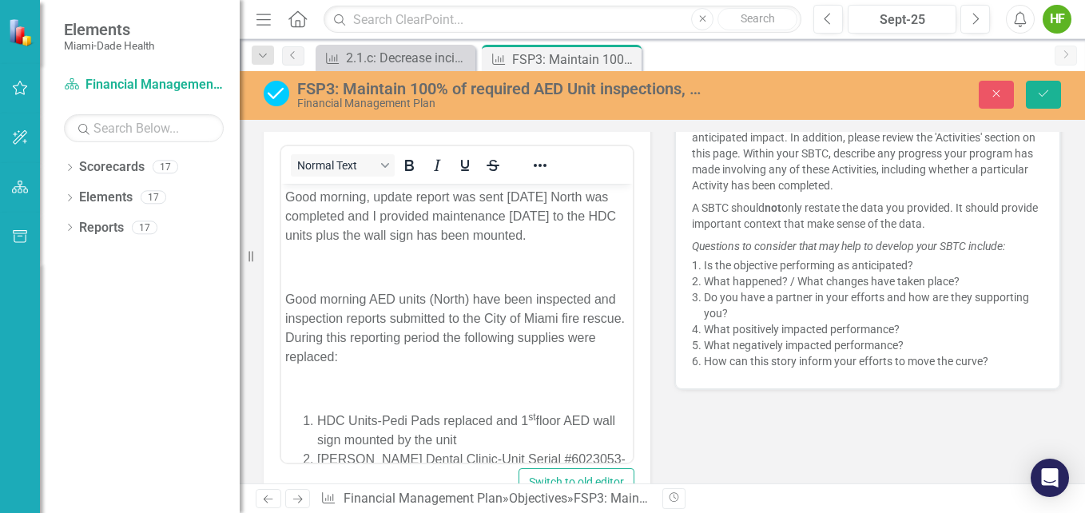
scroll to position [0, 0]
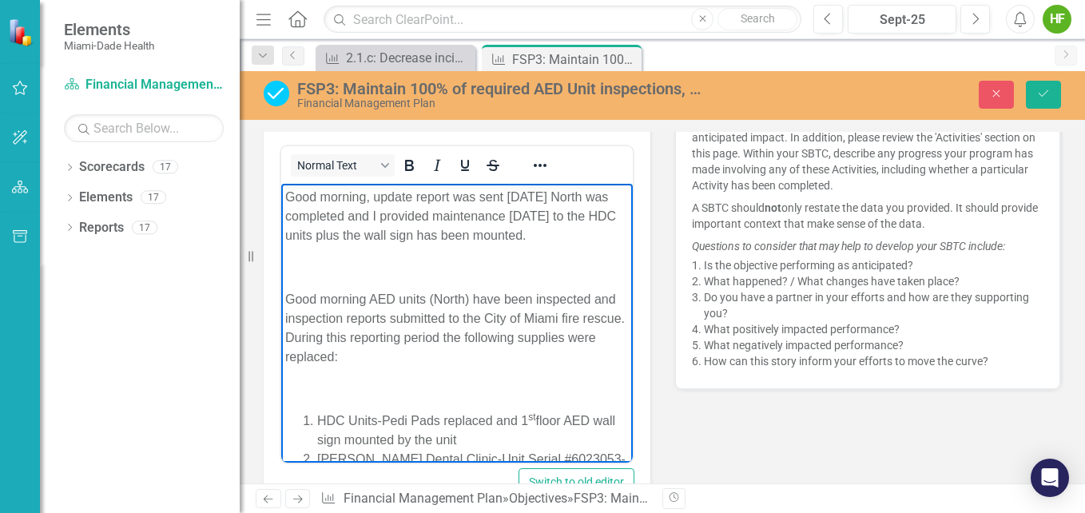
click at [287, 196] on p "Good morning, update report was sent [DATE] North was completed and I provided …" at bounding box center [456, 217] width 343 height 58
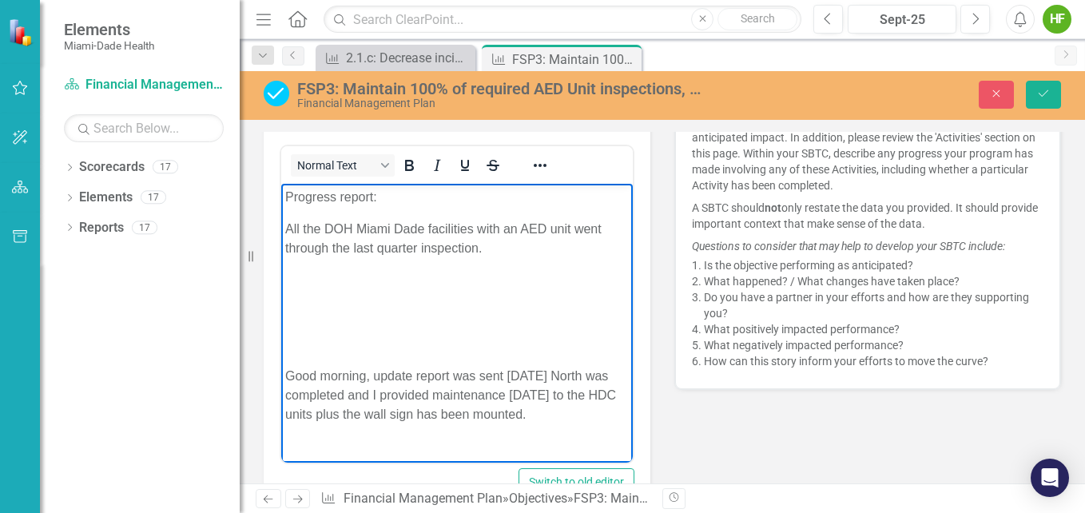
click at [486, 250] on p "All the DOH Miami Dade facilities with an AED unit went through the last quarte…" at bounding box center [456, 239] width 343 height 38
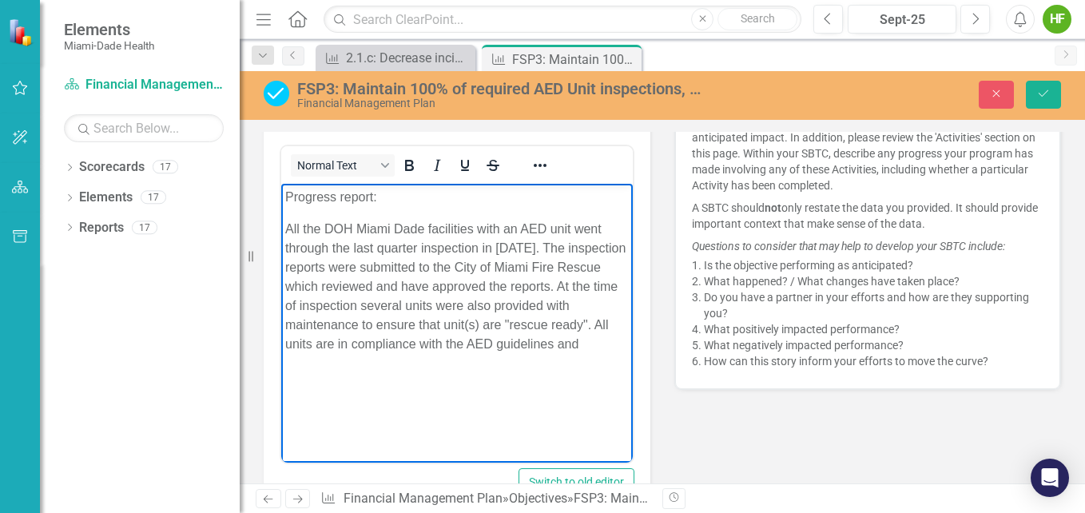
click at [371, 354] on p "All the DOH Miami Dade facilities with an AED unit went through the last quarte…" at bounding box center [456, 287] width 343 height 134
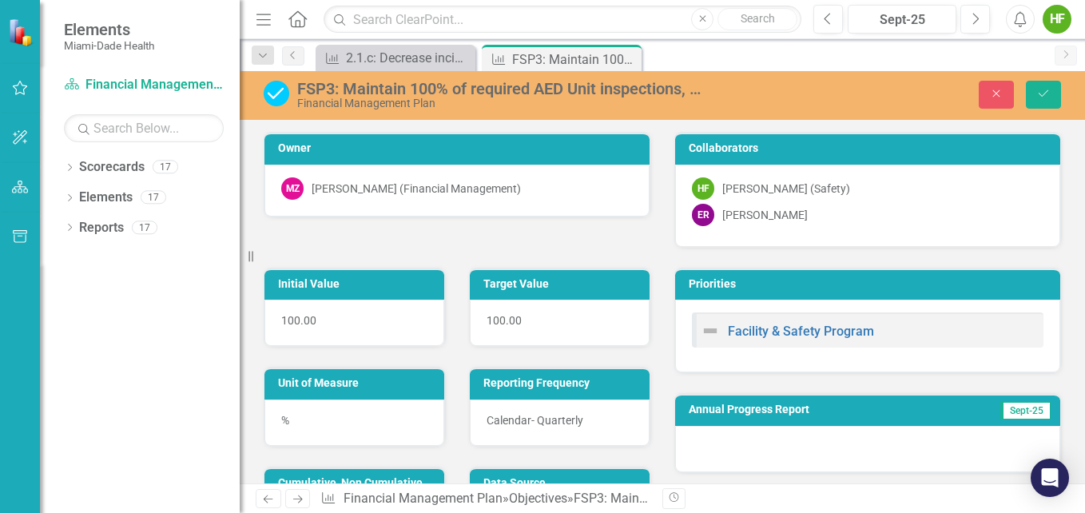
scroll to position [571, 0]
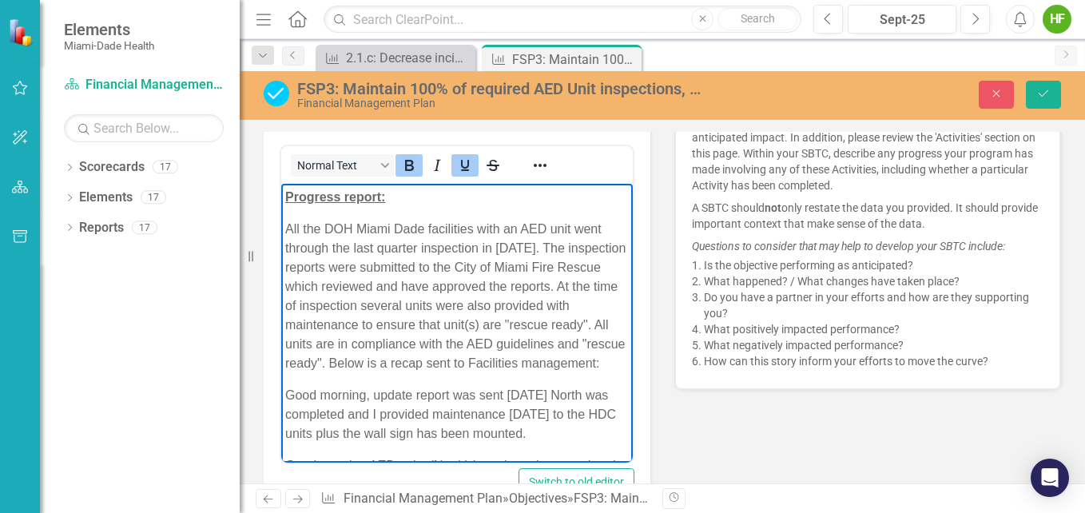
click at [460, 363] on p "All the DOH Miami Dade facilities with an AED unit went through the last quarte…" at bounding box center [456, 296] width 343 height 153
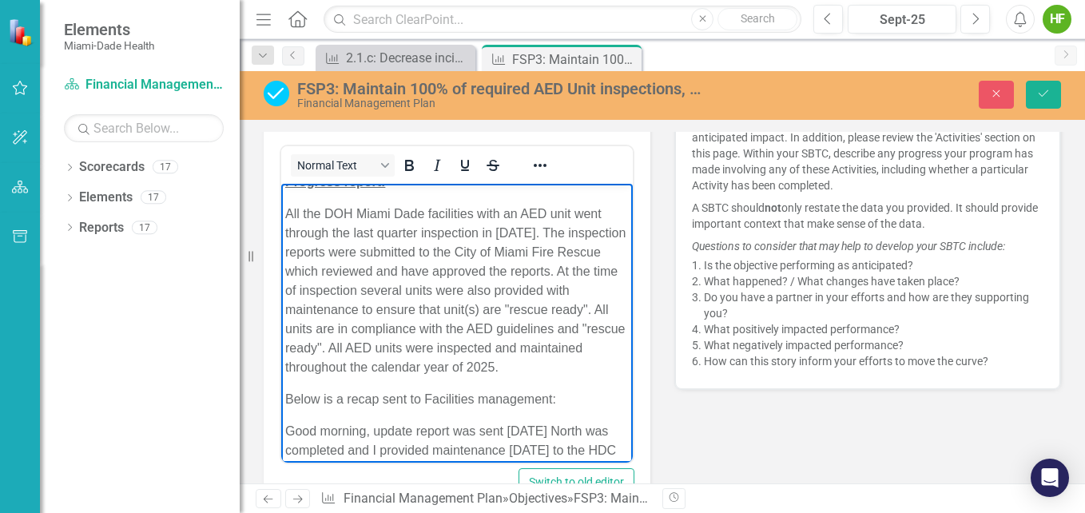
scroll to position [0, 0]
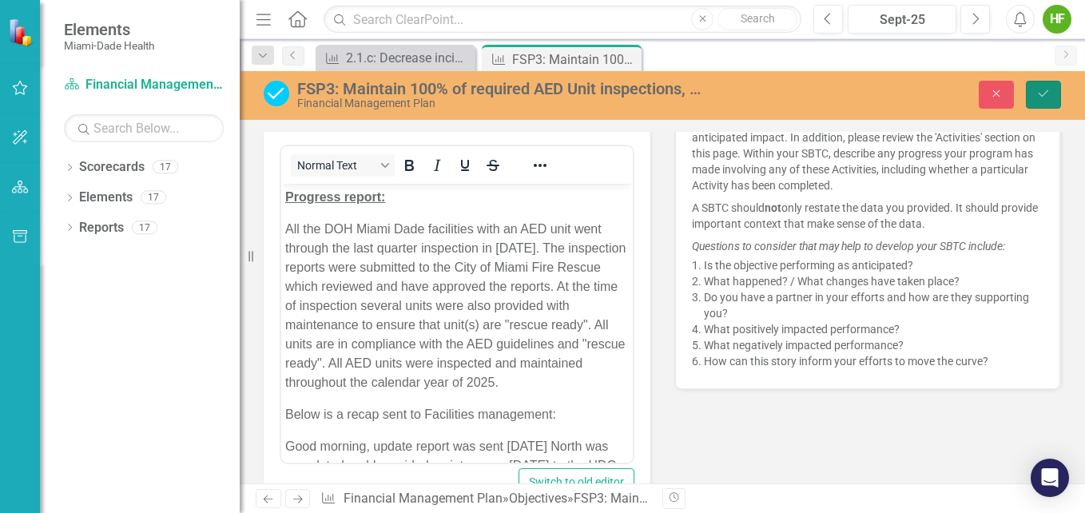
click at [1042, 91] on icon "Save" at bounding box center [1043, 93] width 14 height 11
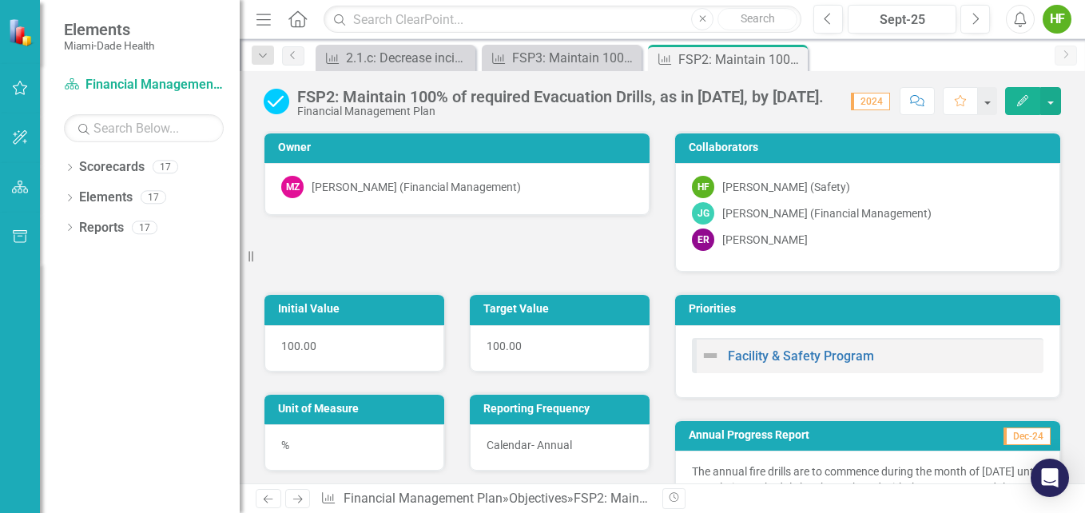
click at [875, 103] on span "2024" at bounding box center [870, 102] width 39 height 18
click at [882, 102] on span "2024" at bounding box center [870, 102] width 39 height 18
click at [861, 103] on span "2024" at bounding box center [870, 102] width 39 height 18
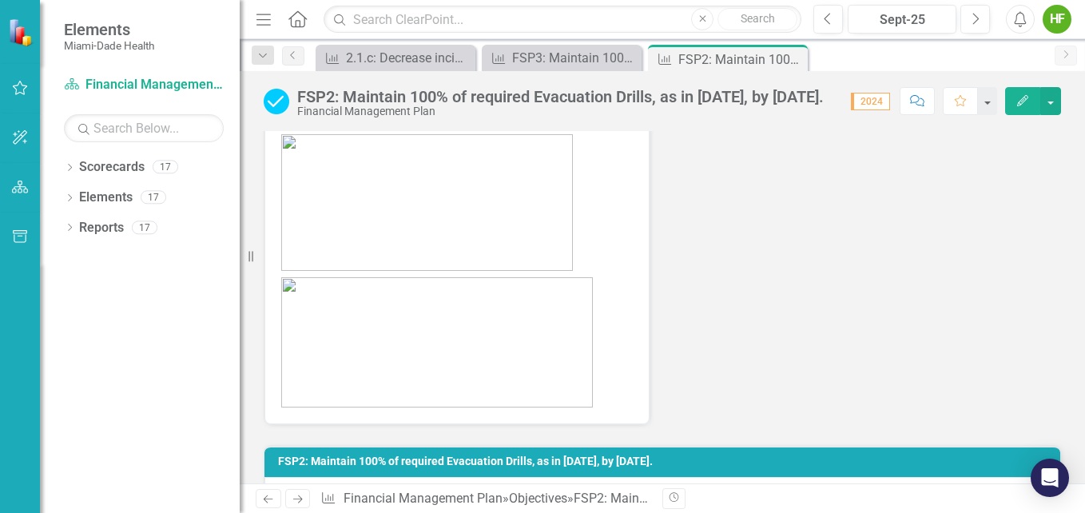
scroll to position [1518, 0]
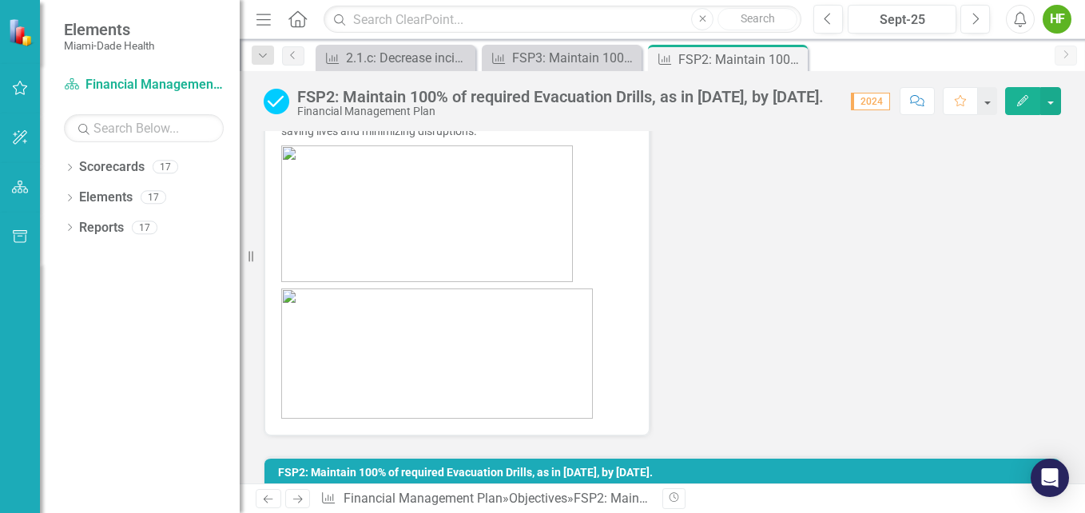
click at [608, 308] on p at bounding box center [456, 351] width 351 height 133
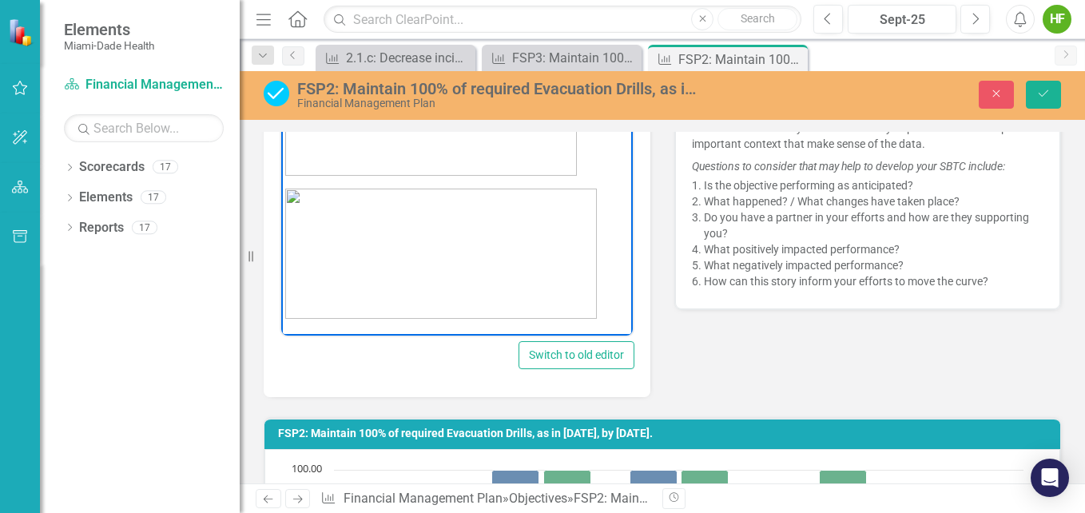
scroll to position [735, 0]
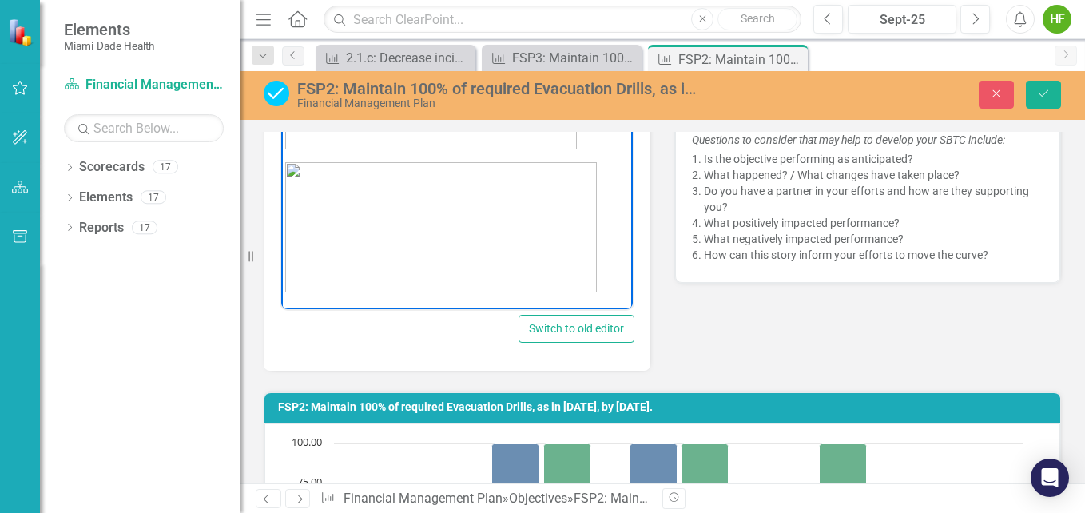
click at [435, 279] on img "Rich Text Area. Press ALT-0 for help." at bounding box center [441, 227] width 312 height 130
click at [452, 275] on img "Rich Text Area. Press ALT-0 for help." at bounding box center [441, 227] width 312 height 130
drag, startPoint x: 595, startPoint y: 292, endPoint x: 590, endPoint y: 275, distance: 17.4
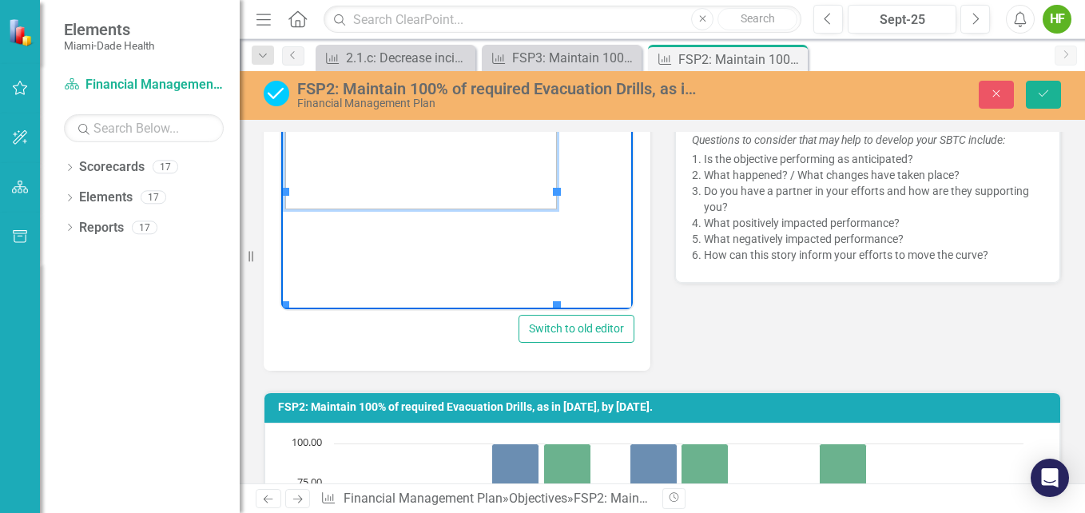
scroll to position [1430, 0]
click at [517, 247] on img "Rich Text Area. Press ALT-0 for help." at bounding box center [421, 235] width 272 height 113
click at [573, 209] on p "Rich Text Area. Press ALT-0 for help." at bounding box center [456, 152] width 343 height 113
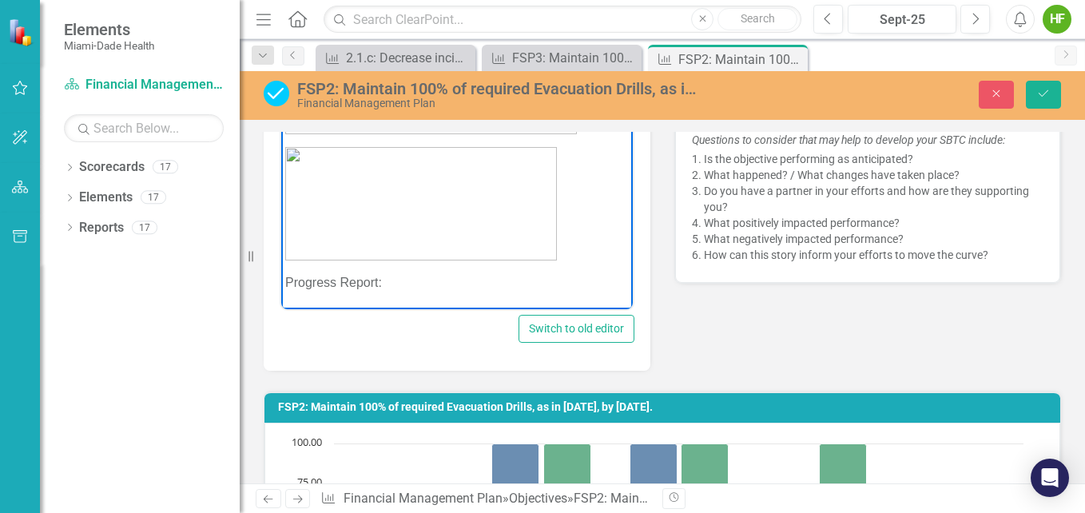
scroll to position [1462, 0]
drag, startPoint x: 285, startPoint y: 295, endPoint x: 384, endPoint y: 284, distance: 99.7
click at [384, 284] on p "Progress Report:" at bounding box center [456, 282] width 343 height 19
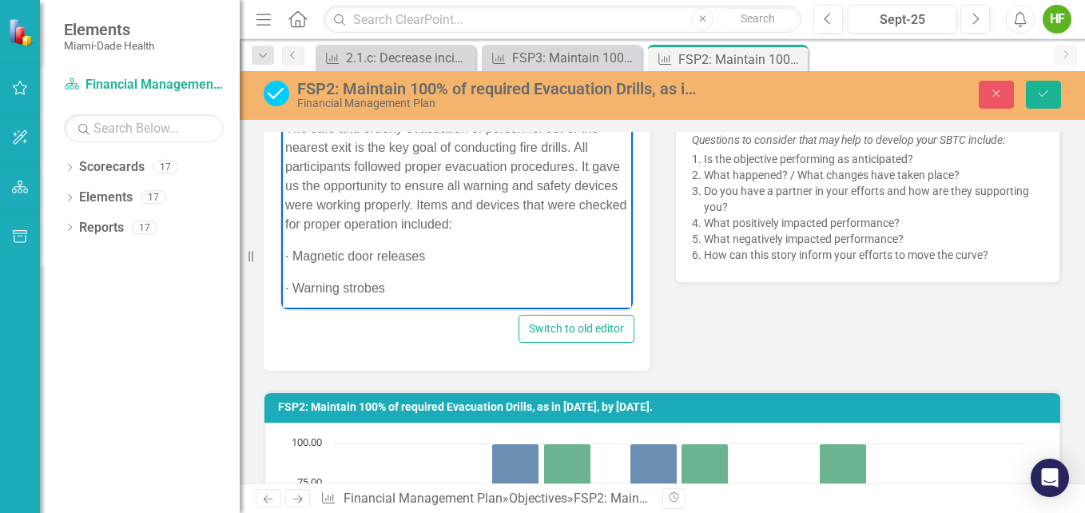
scroll to position [1596, 0]
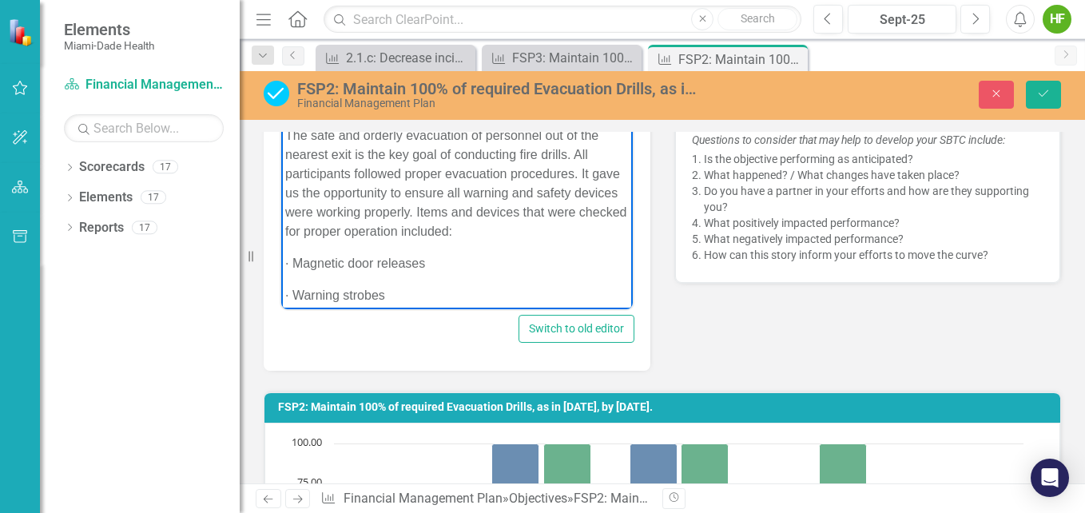
drag, startPoint x: 285, startPoint y: 144, endPoint x: 386, endPoint y: 145, distance: 100.7
click at [386, 62] on p "Progress Report:" at bounding box center [456, 52] width 343 height 19
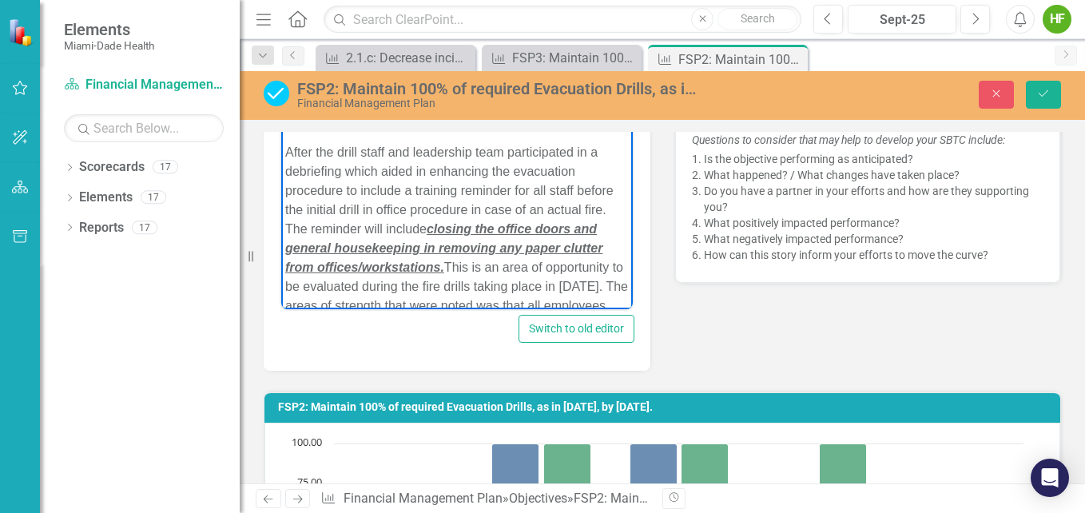
scroll to position [438, 0]
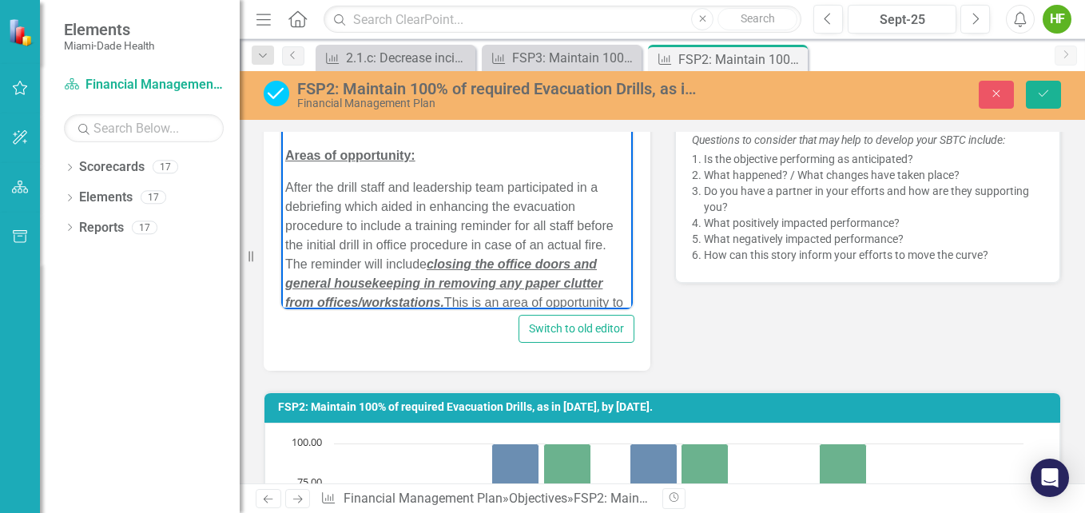
drag, startPoint x: 621, startPoint y: 248, endPoint x: 901, endPoint y: 149, distance: 296.9
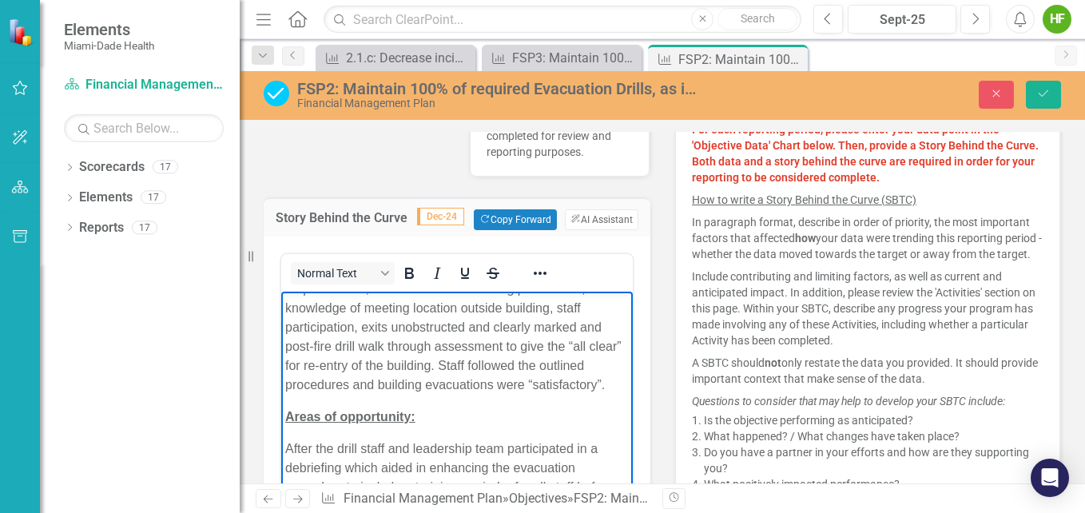
scroll to position [470, 0]
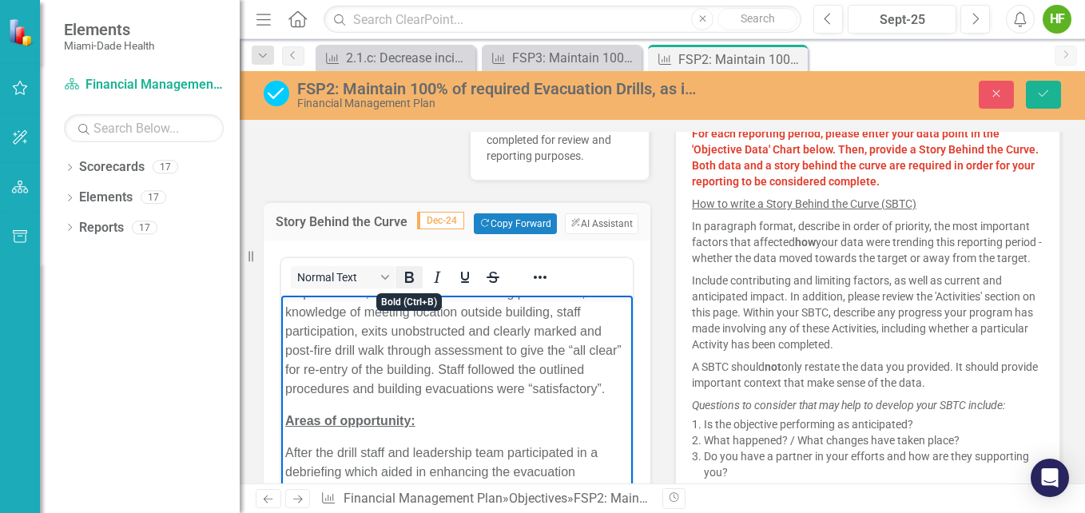
click at [411, 280] on icon "Bold" at bounding box center [408, 277] width 19 height 19
click at [462, 277] on icon "Underline" at bounding box center [465, 277] width 8 height 11
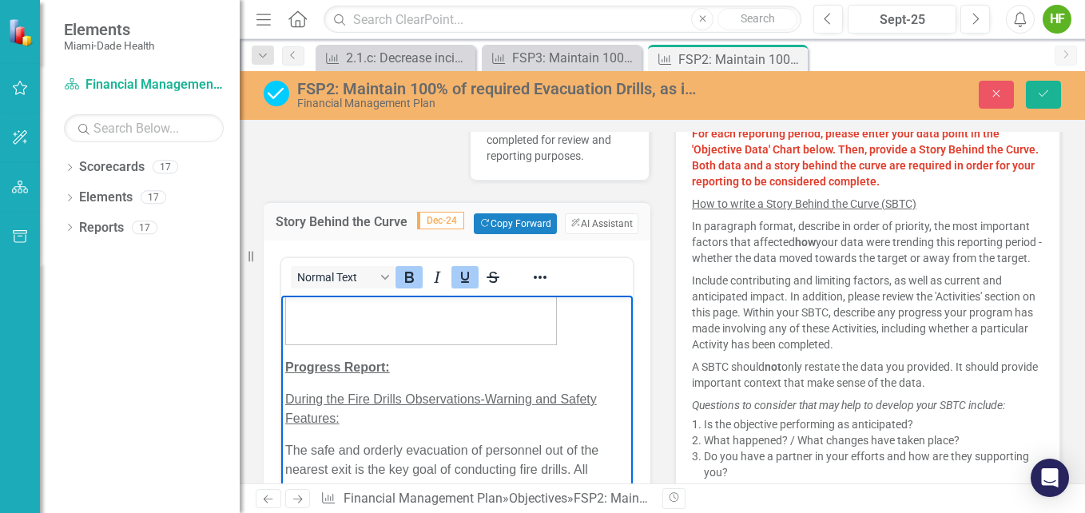
scroll to position [1532, 0]
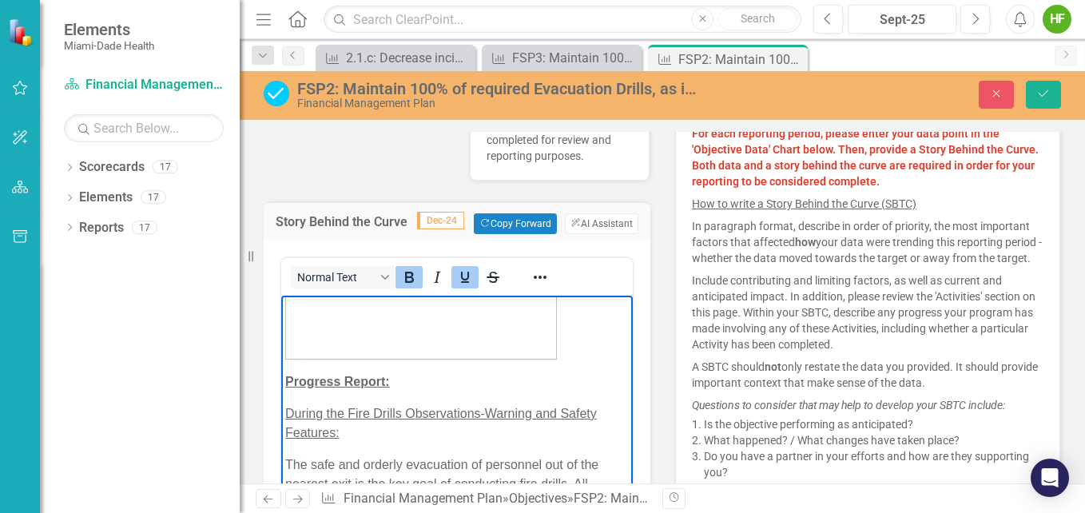
drag, startPoint x: 619, startPoint y: 375, endPoint x: 878, endPoint y: 796, distance: 494.1
click at [441, 221] on span "Dec-24" at bounding box center [440, 221] width 47 height 18
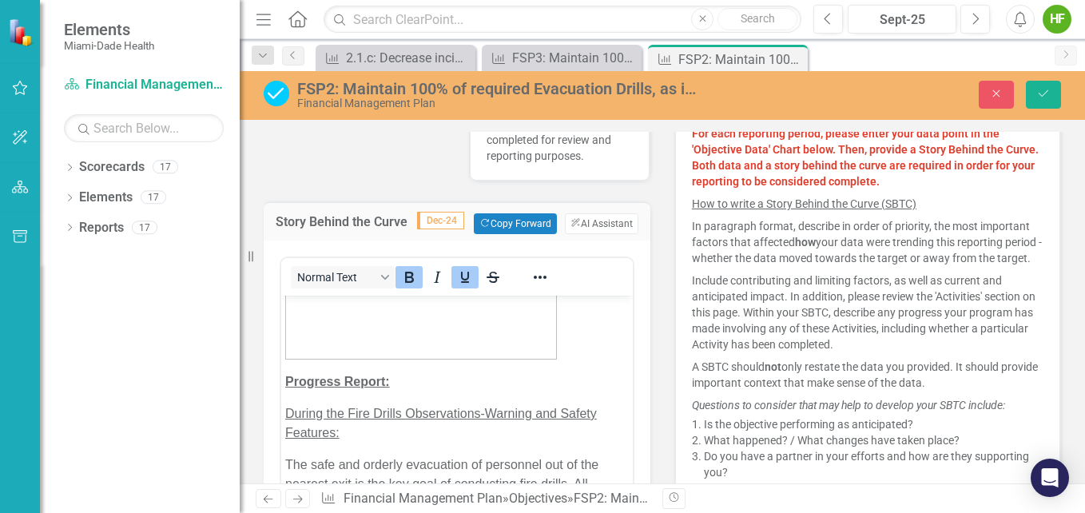
click at [442, 222] on span "Dec-24" at bounding box center [440, 221] width 47 height 18
click at [1040, 93] on icon "Save" at bounding box center [1043, 93] width 14 height 11
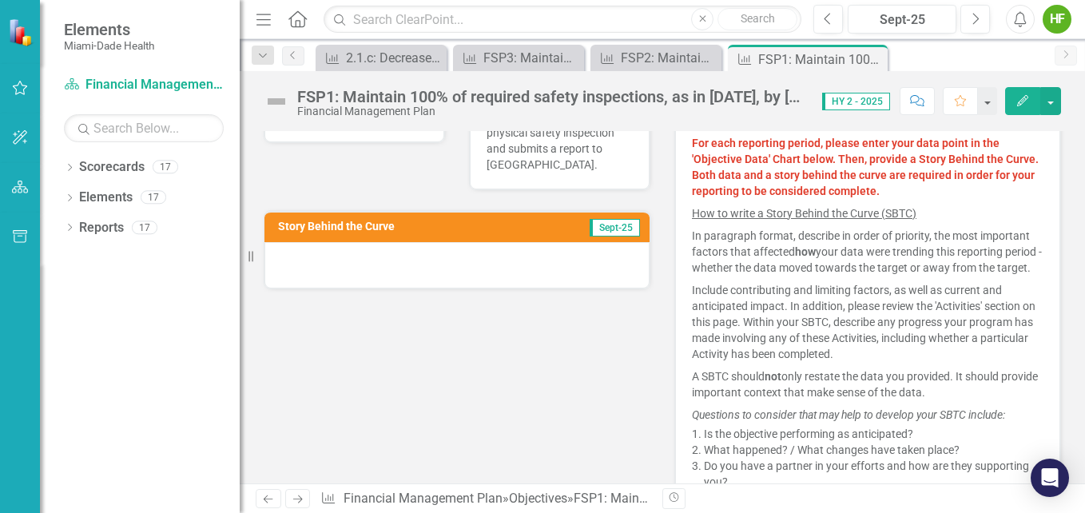
scroll to position [440, 0]
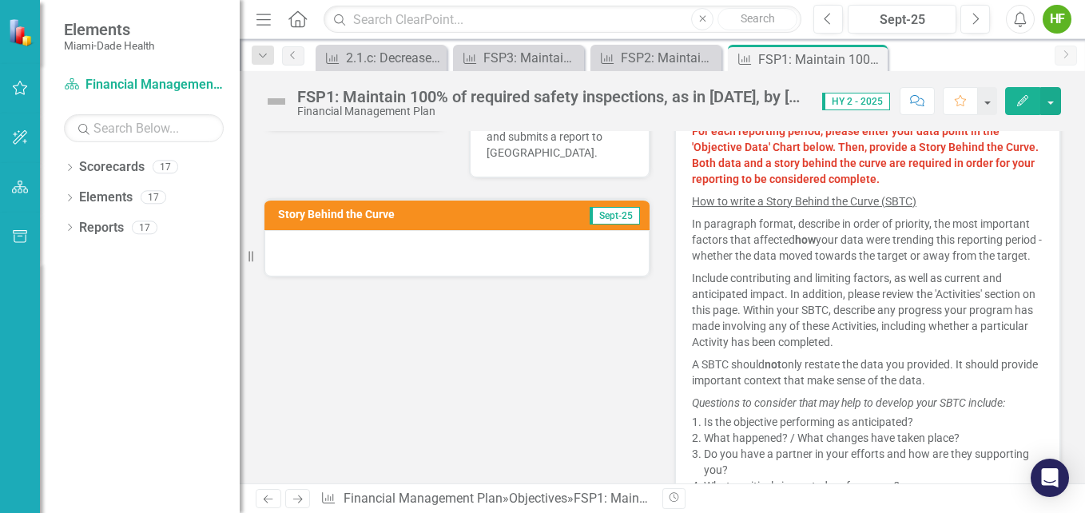
click at [577, 255] on div at bounding box center [456, 253] width 385 height 46
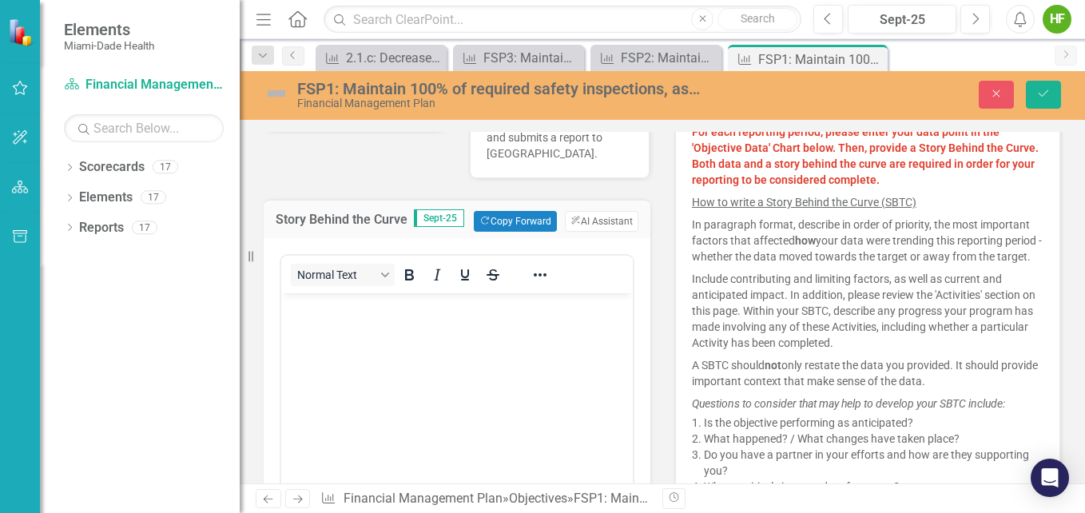
scroll to position [0, 0]
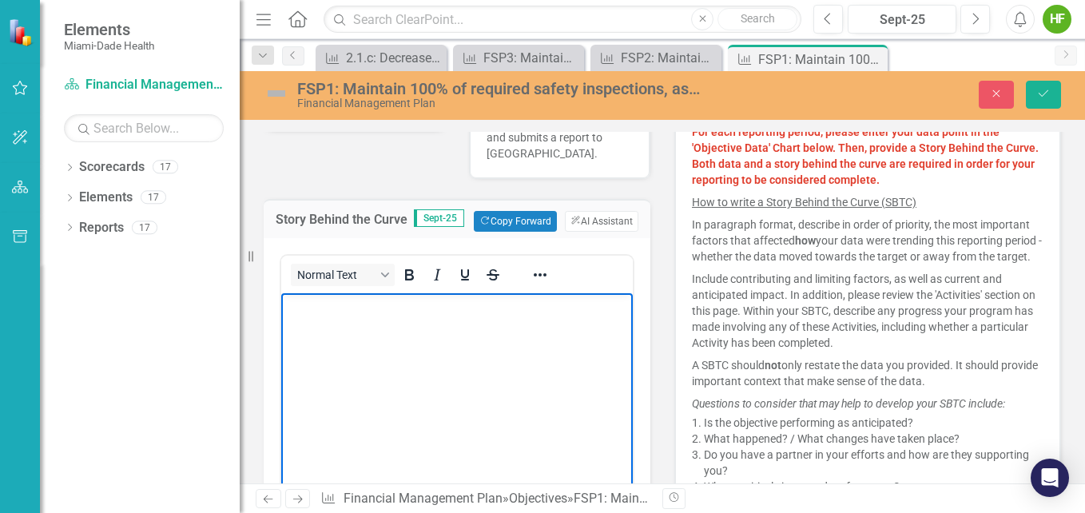
click at [331, 304] on p "Rich Text Area. Press ALT-0 for help." at bounding box center [456, 306] width 343 height 19
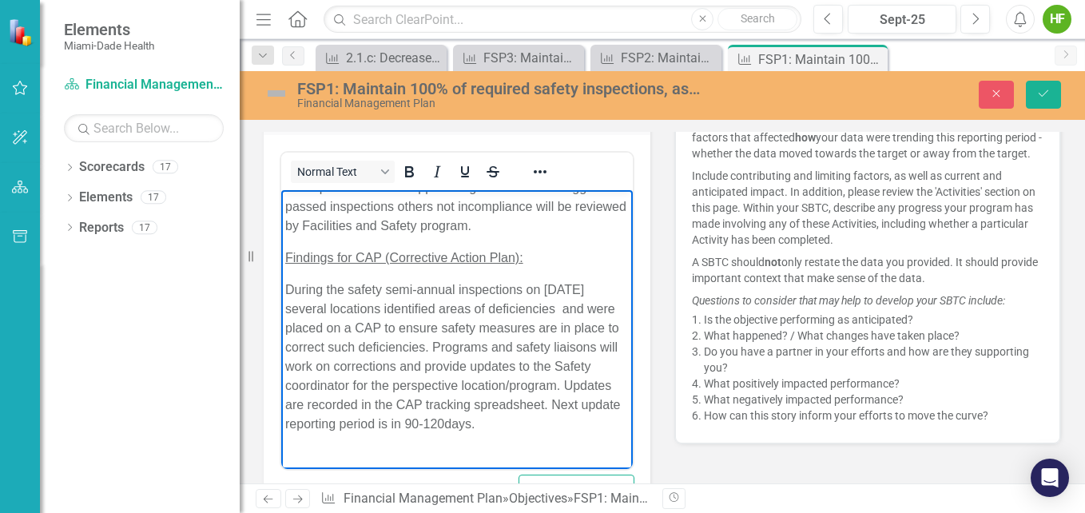
scroll to position [288, 0]
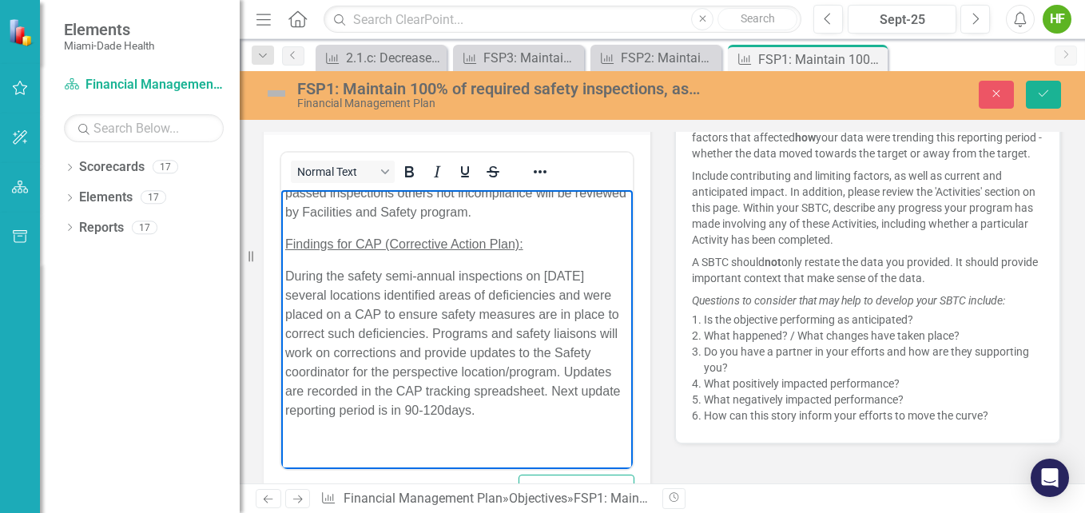
click at [312, 452] on p "Rich Text Area. Press ALT-0 for help." at bounding box center [456, 442] width 343 height 19
click at [298, 437] on img "Rich Text Area. Press ALT-0 for help." at bounding box center [291, 443] width 13 height 13
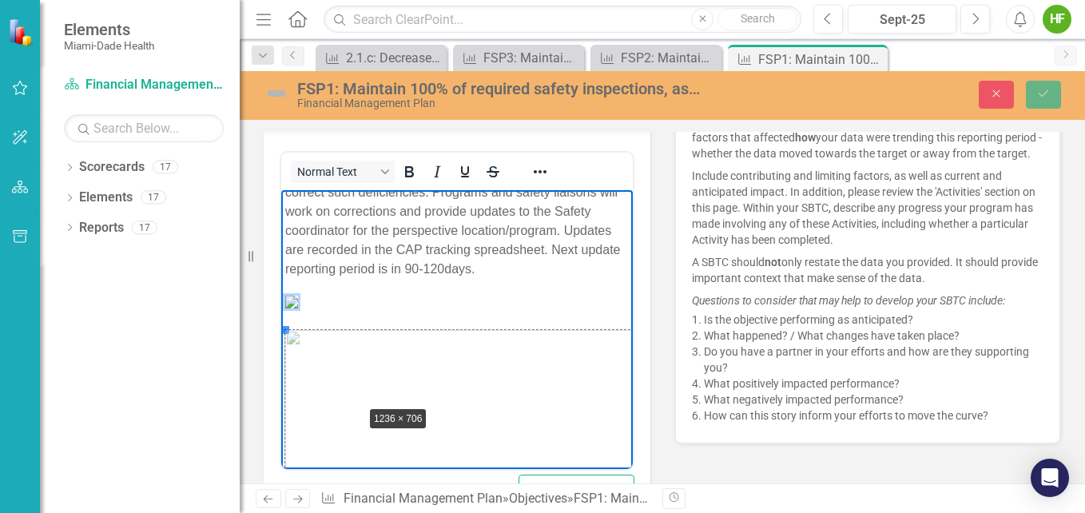
drag, startPoint x: 287, startPoint y: 327, endPoint x: 386, endPoint y: 429, distance: 142.3
drag, startPoint x: 283, startPoint y: 329, endPoint x: 379, endPoint y: 428, distance: 138.4
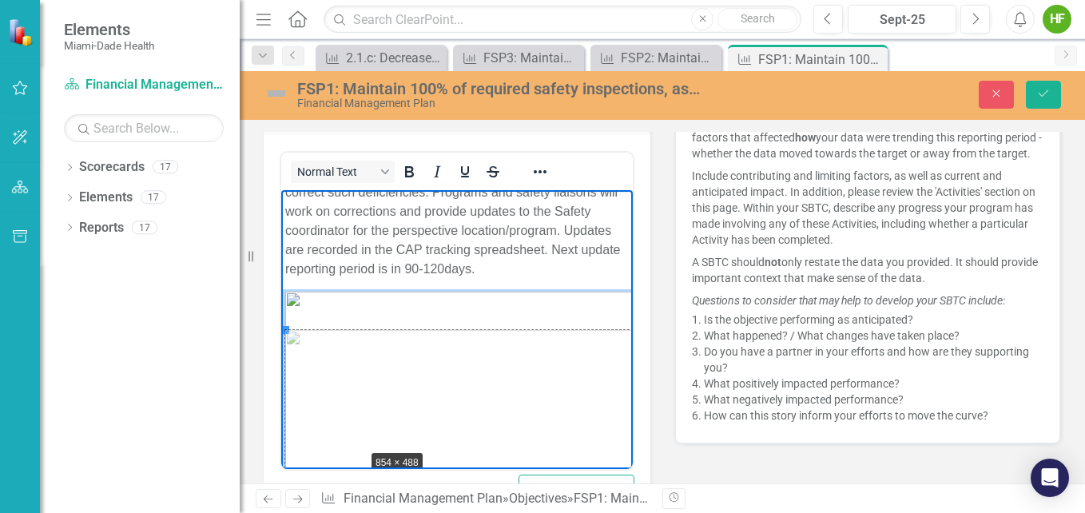
drag, startPoint x: 284, startPoint y: 326, endPoint x: 363, endPoint y: 445, distance: 142.9
drag, startPoint x: 286, startPoint y: 328, endPoint x: 378, endPoint y: 438, distance: 142.9
drag, startPoint x: 286, startPoint y: 331, endPoint x: 409, endPoint y: 425, distance: 154.5
drag, startPoint x: 285, startPoint y: 333, endPoint x: 366, endPoint y: 414, distance: 114.1
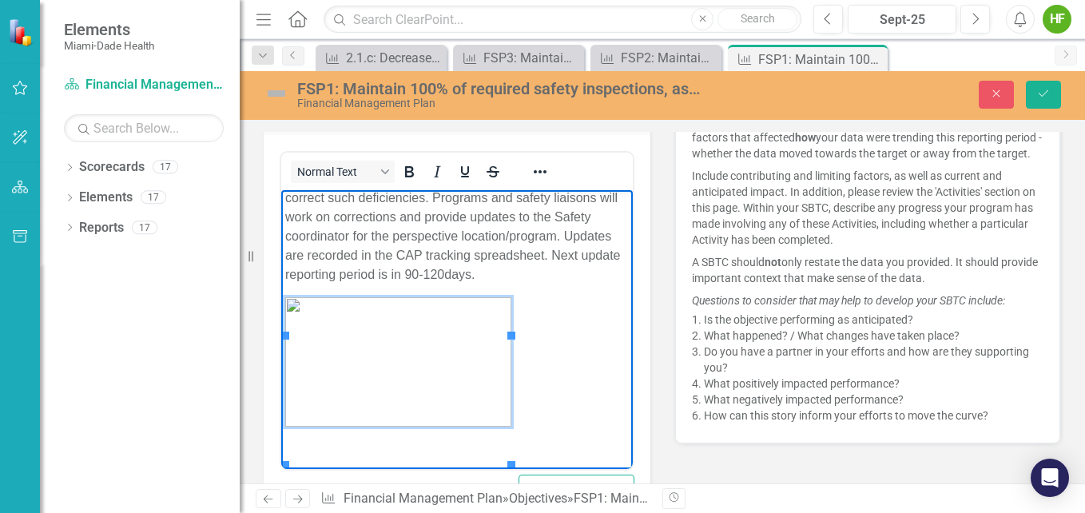
click at [400, 284] on p "During the safety semi-annual inspections on [DATE] several locations identifie…" at bounding box center [456, 207] width 343 height 153
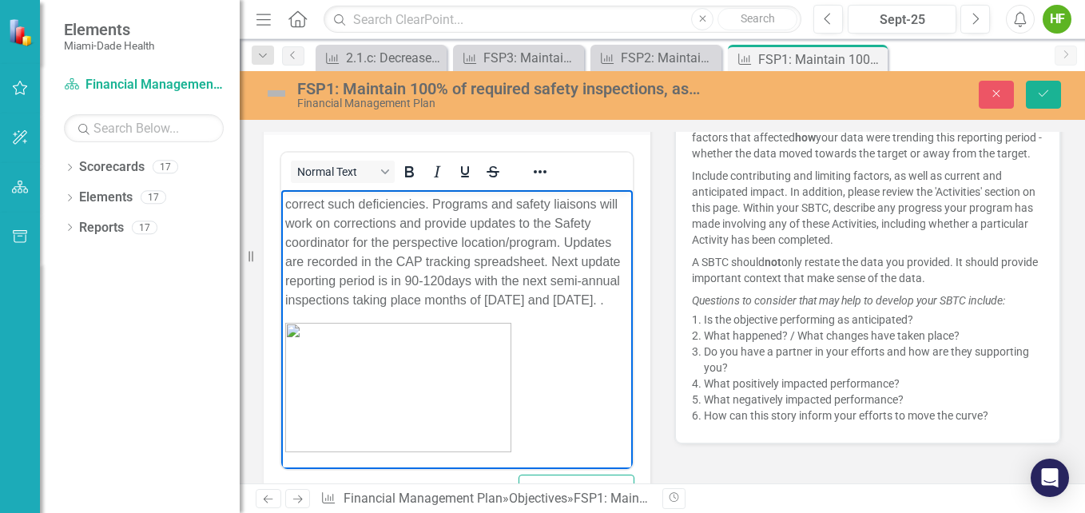
scroll to position [406, 0]
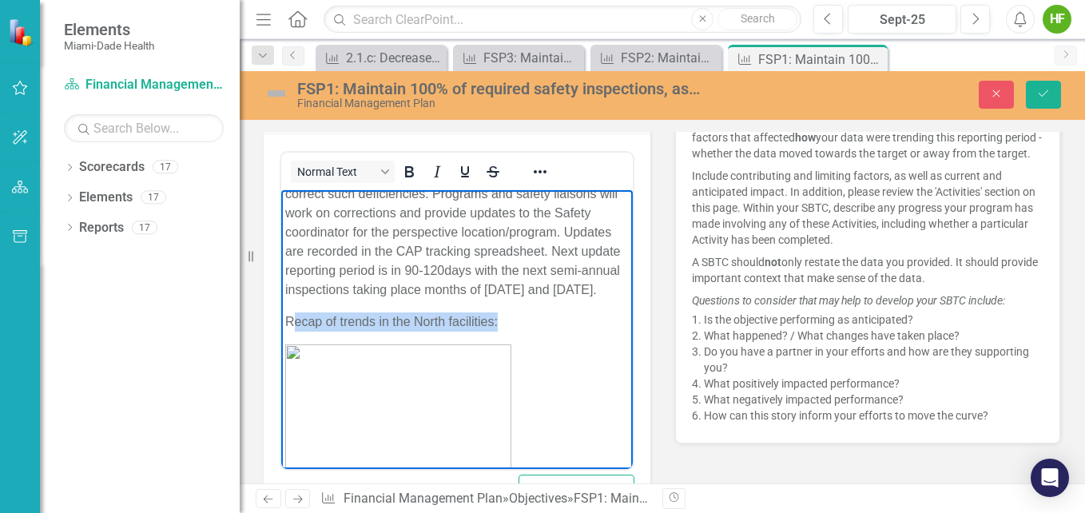
drag, startPoint x: 290, startPoint y: 359, endPoint x: 502, endPoint y: 365, distance: 212.6
click at [502, 331] on p "Recap of trends in the North facilities:" at bounding box center [456, 321] width 343 height 19
drag, startPoint x: 286, startPoint y: 358, endPoint x: 514, endPoint y: 355, distance: 227.7
click at [514, 331] on p "Recap of trends in the North facilities:" at bounding box center [456, 321] width 343 height 19
click at [411, 181] on icon "Bold" at bounding box center [408, 171] width 19 height 19
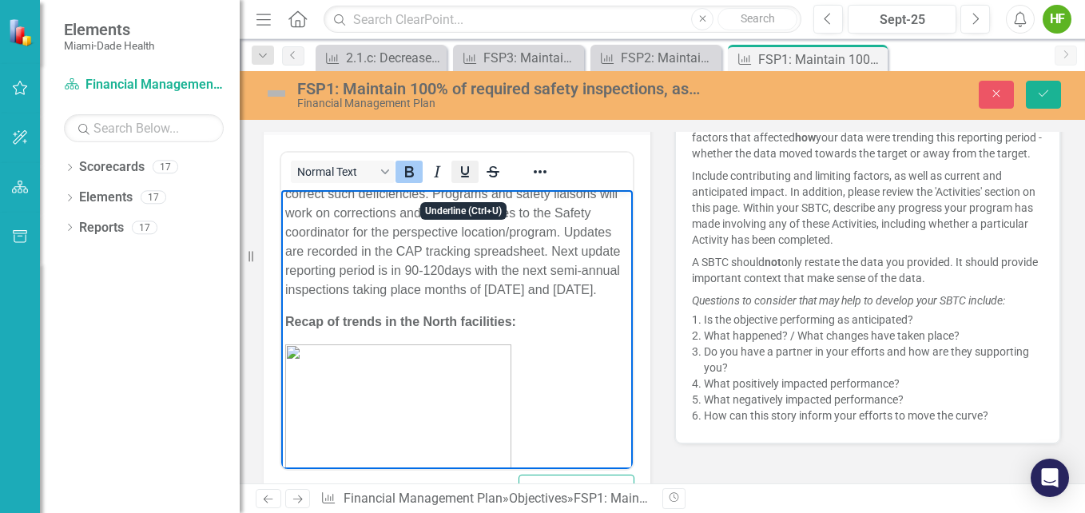
click at [466, 181] on icon "Underline" at bounding box center [464, 171] width 19 height 19
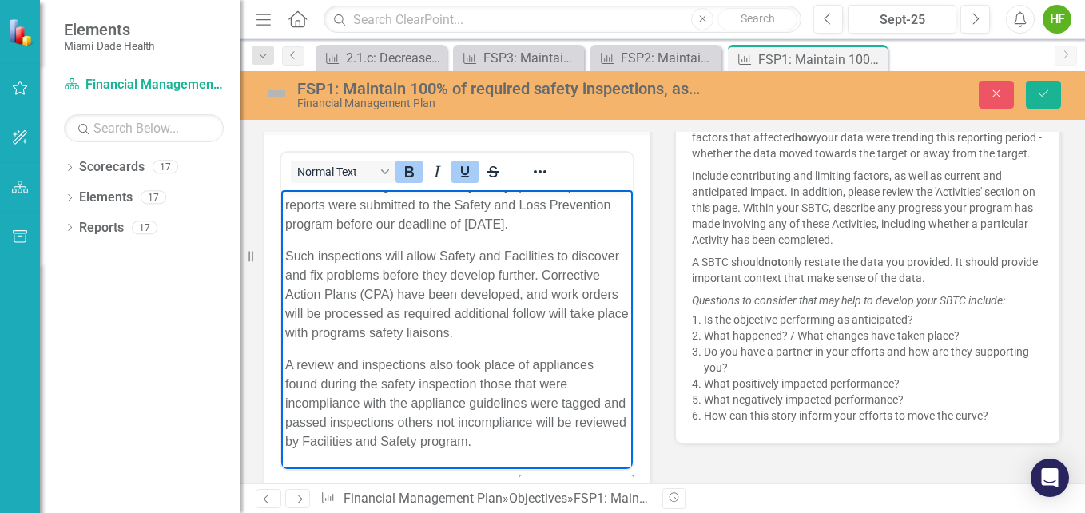
scroll to position [0, 0]
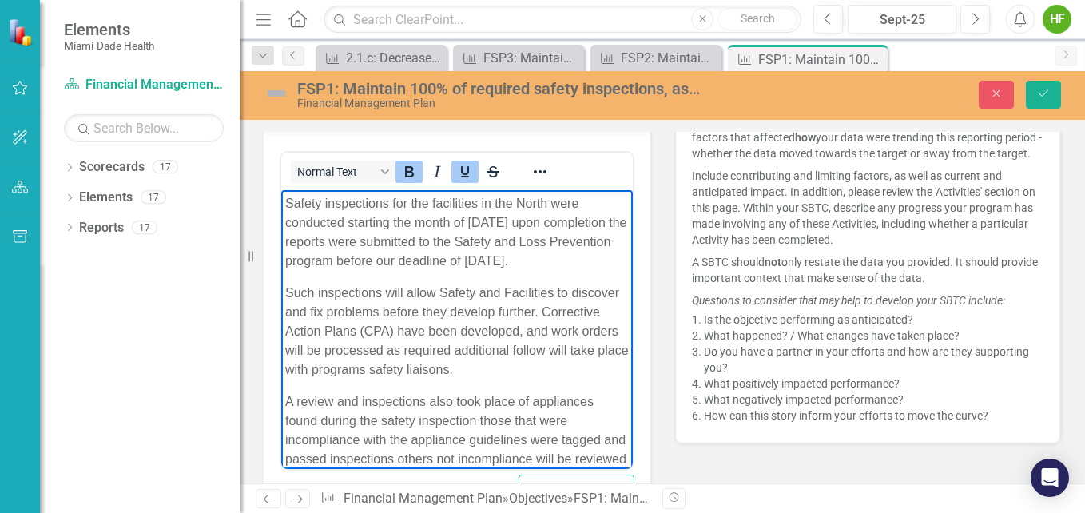
click at [518, 200] on p "Safety inspections for the facilities in the North were conducted starting the …" at bounding box center [456, 232] width 343 height 77
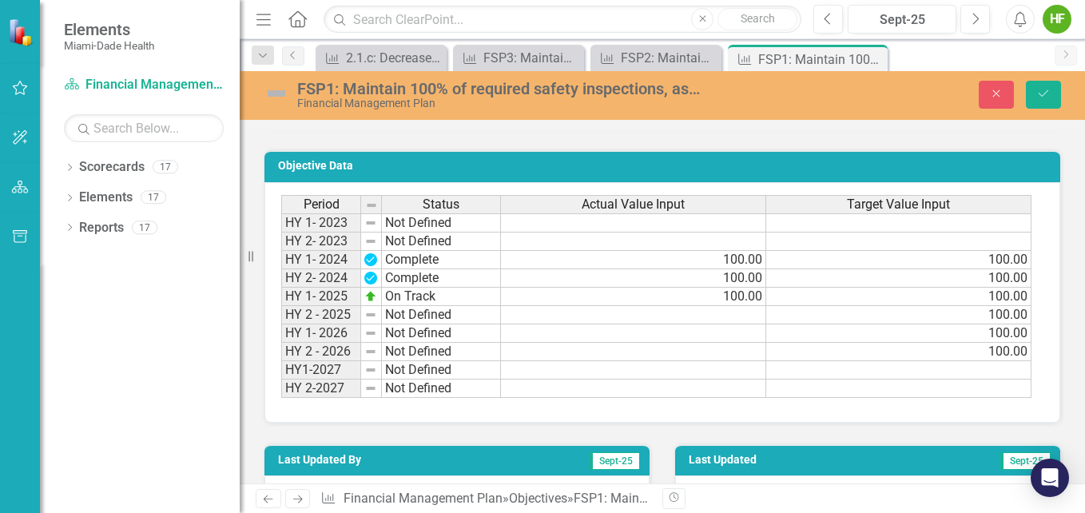
scroll to position [1278, 0]
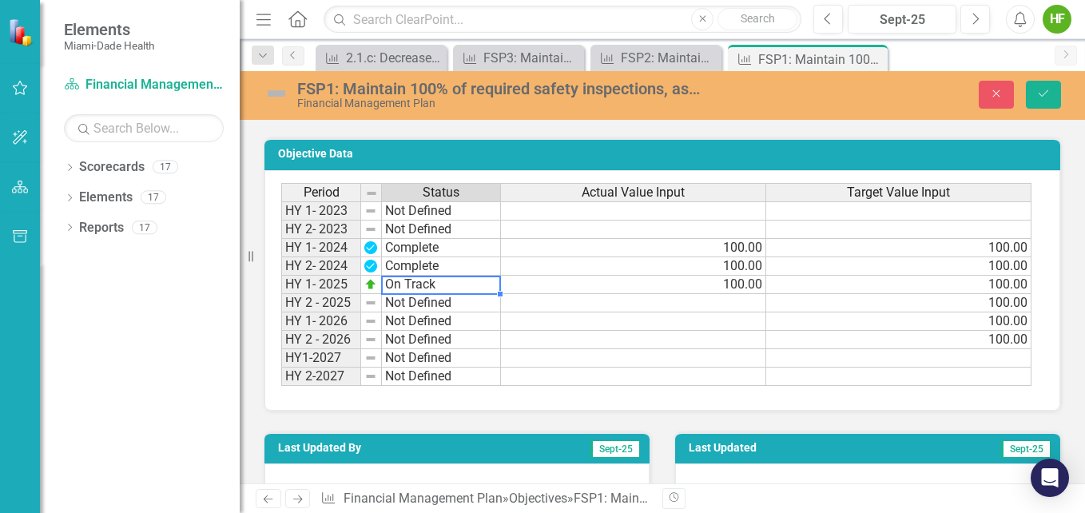
click at [434, 294] on td "On Track" at bounding box center [441, 285] width 119 height 18
click at [441, 294] on td "On Track" at bounding box center [441, 285] width 119 height 18
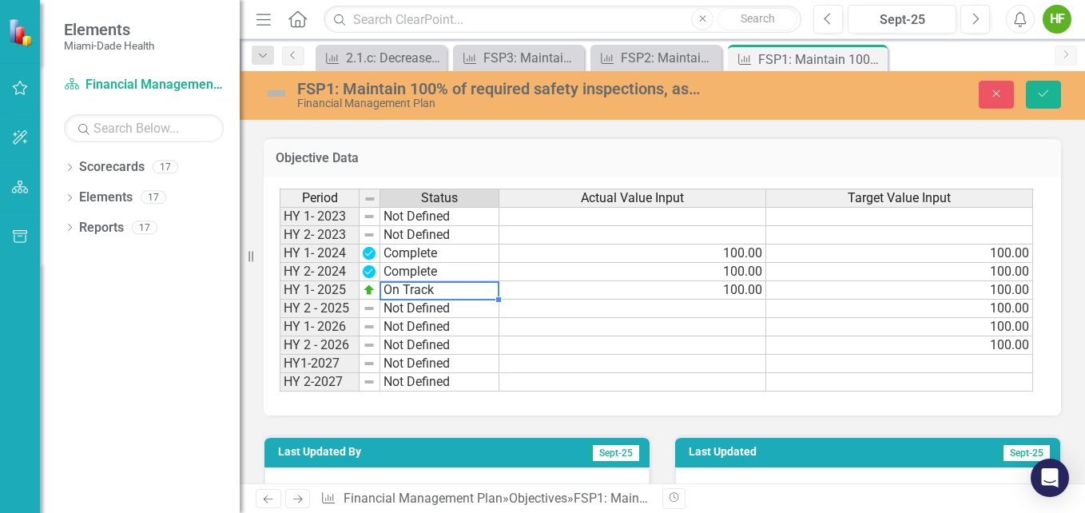
click at [435, 323] on div "Period Status Actual Value Input Target Value Input HY 1- 2023 Not Defined HY 2…" at bounding box center [656, 291] width 753 height 204
click at [485, 318] on td "Not Defined" at bounding box center [439, 309] width 119 height 18
click at [368, 296] on img at bounding box center [369, 290] width 13 height 13
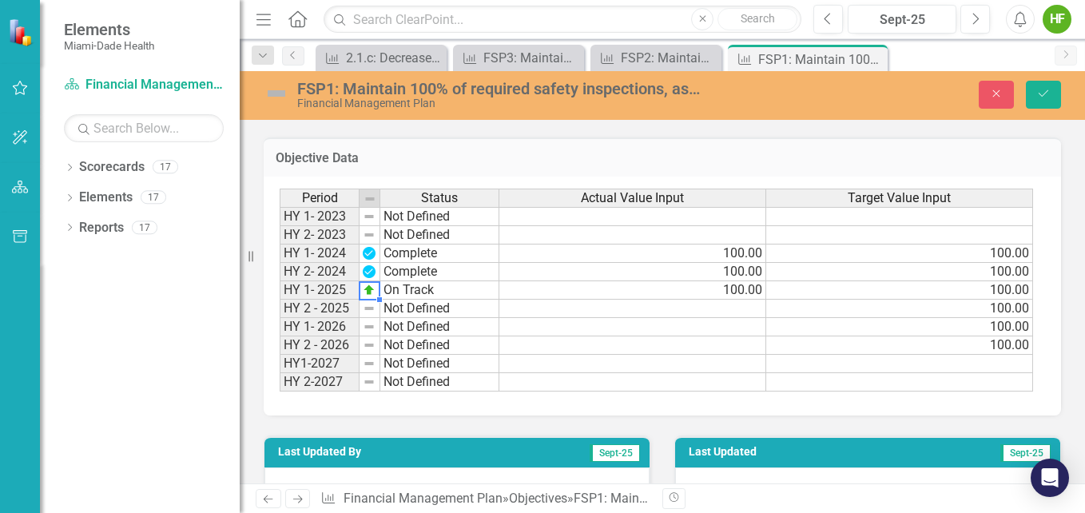
click at [416, 300] on td "On Track" at bounding box center [439, 290] width 119 height 18
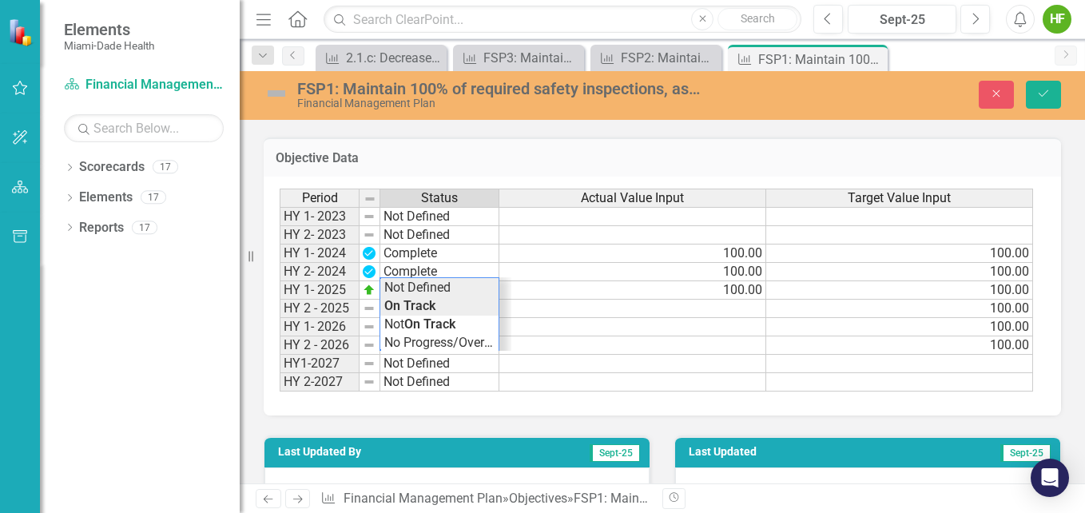
click at [419, 302] on div "Period Status Actual Value Input Target Value Input HY 1- 2023 Not Defined HY 2…" at bounding box center [656, 291] width 753 height 204
click at [466, 300] on td "Not Defined" at bounding box center [439, 290] width 119 height 18
type textarea "Complete"
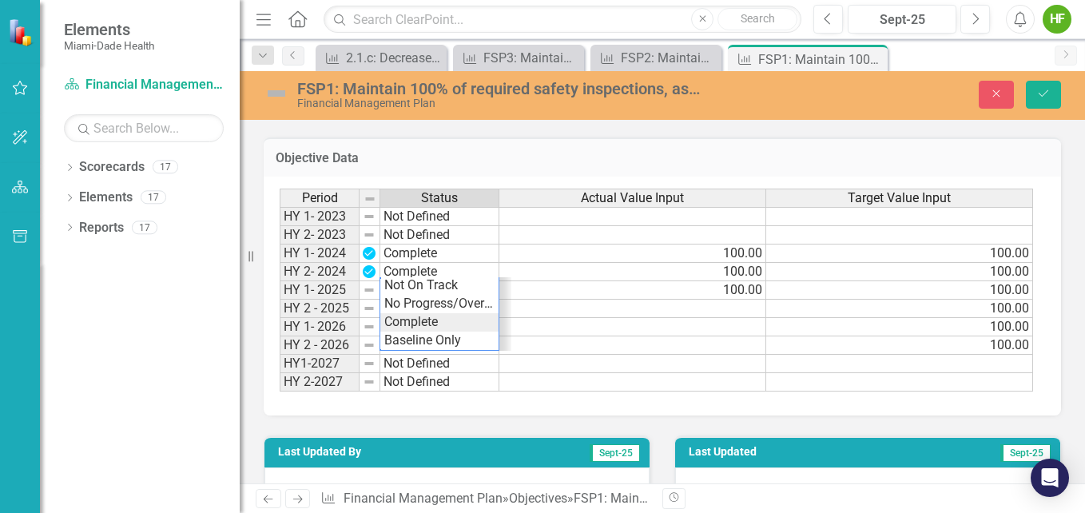
click at [439, 338] on div "Period Status Actual Value Input Target Value Input HY 1- 2023 Not Defined HY 2…" at bounding box center [656, 291] width 753 height 204
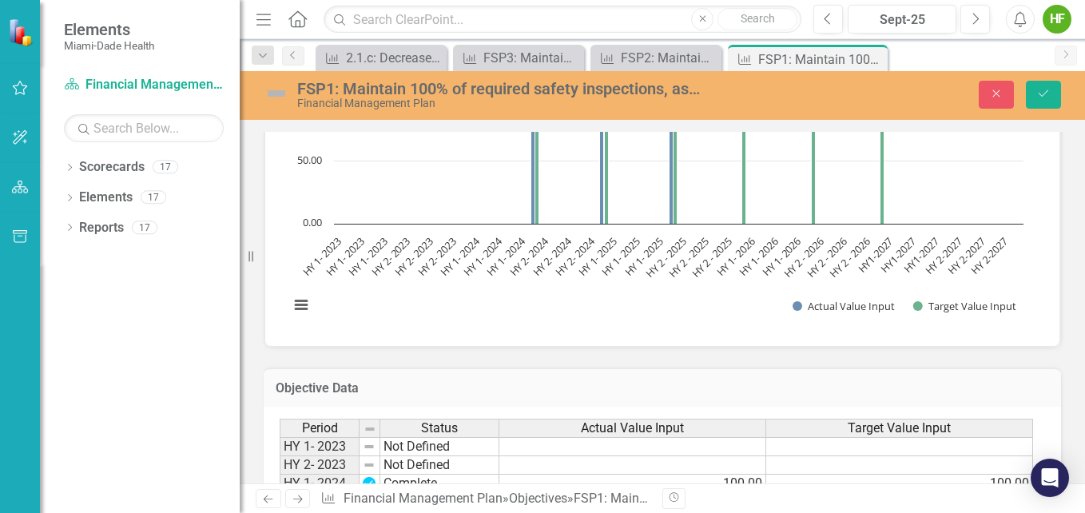
scroll to position [906, 0]
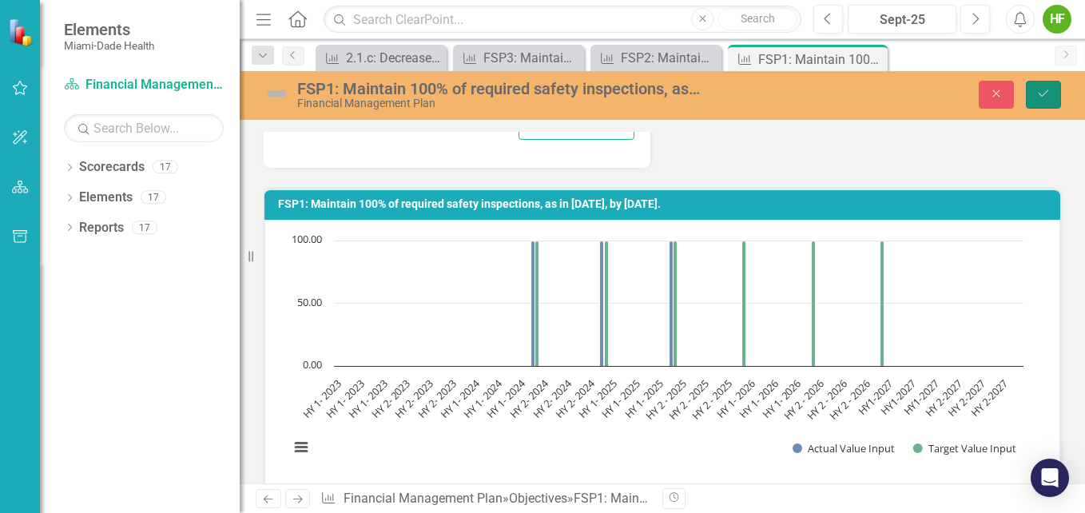
click at [1042, 92] on icon "Save" at bounding box center [1043, 93] width 14 height 11
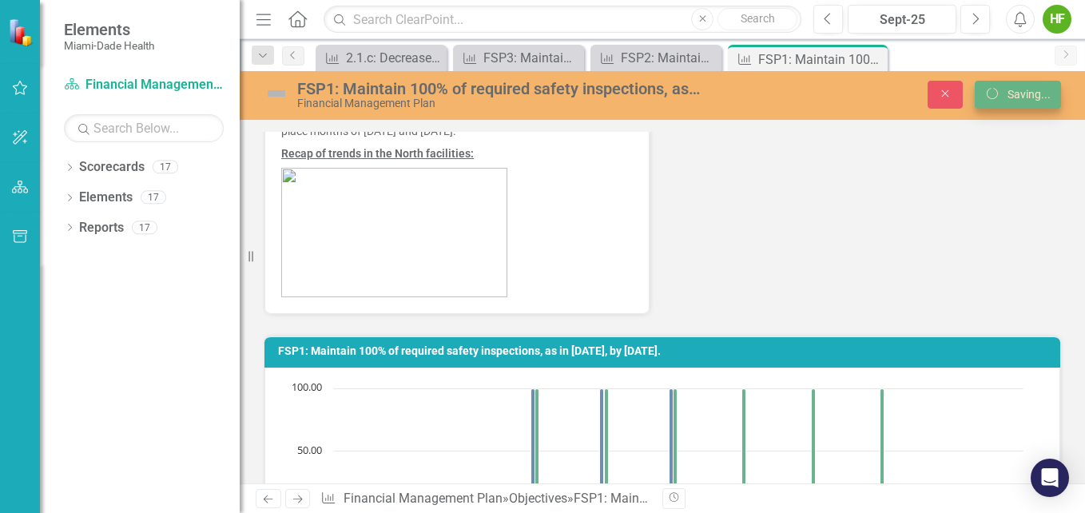
scroll to position [0, 0]
